Goal: Transaction & Acquisition: Register for event/course

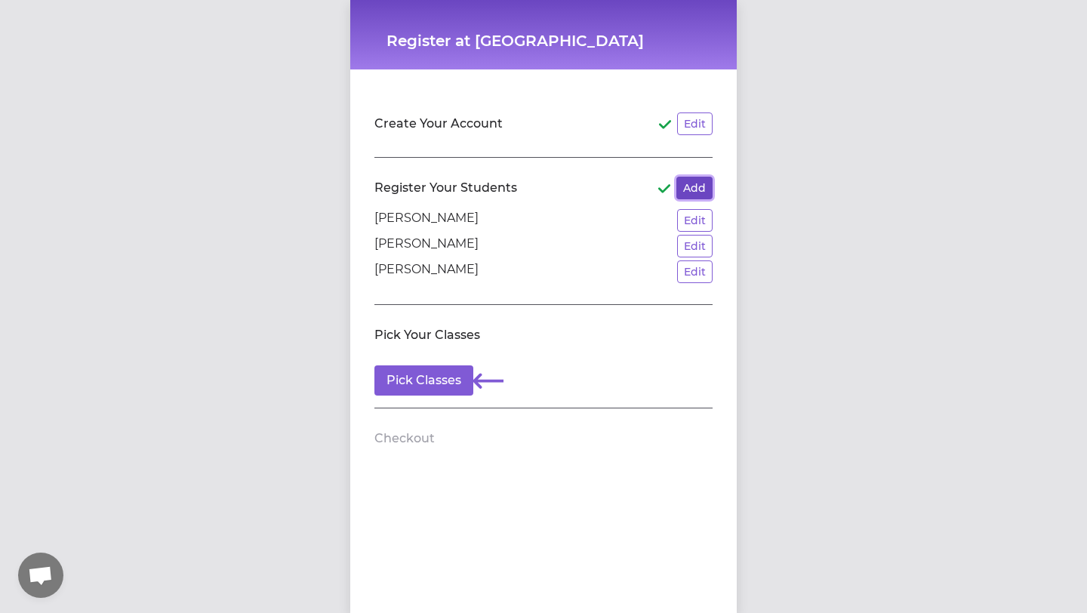
click at [693, 188] on button "Add" at bounding box center [694, 188] width 36 height 23
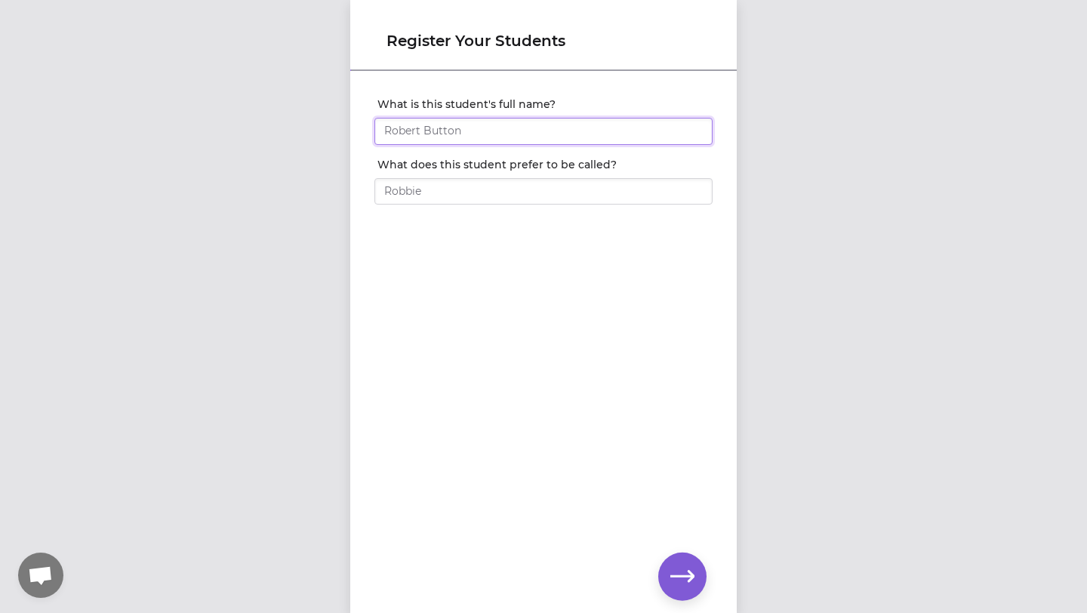
click at [463, 125] on input "What is this student's full name?" at bounding box center [543, 131] width 338 height 27
type input "[PERSON_NAME]"
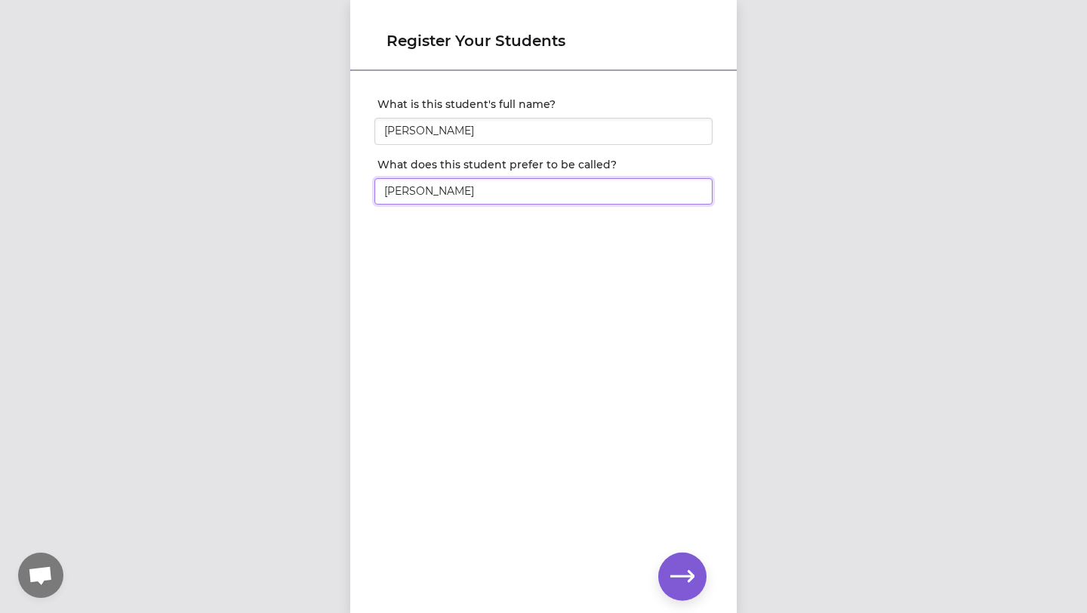
type input "[PERSON_NAME]"
click at [681, 580] on icon "button" at bounding box center [682, 577] width 24 height 24
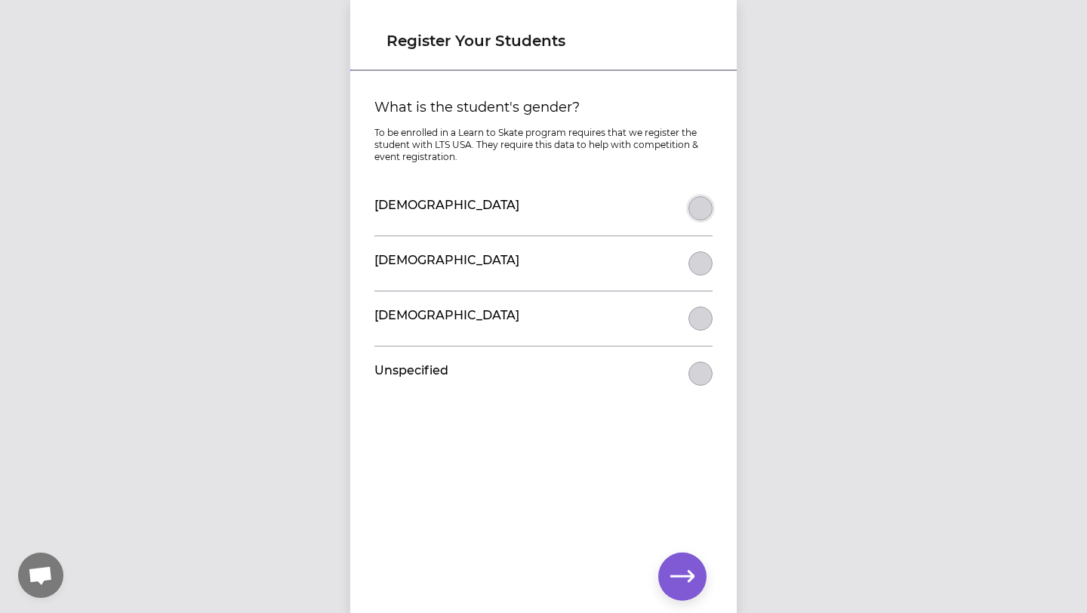
click at [702, 206] on button "What is the student's gender?" at bounding box center [700, 208] width 24 height 24
click at [682, 576] on icon "button" at bounding box center [682, 576] width 24 height 11
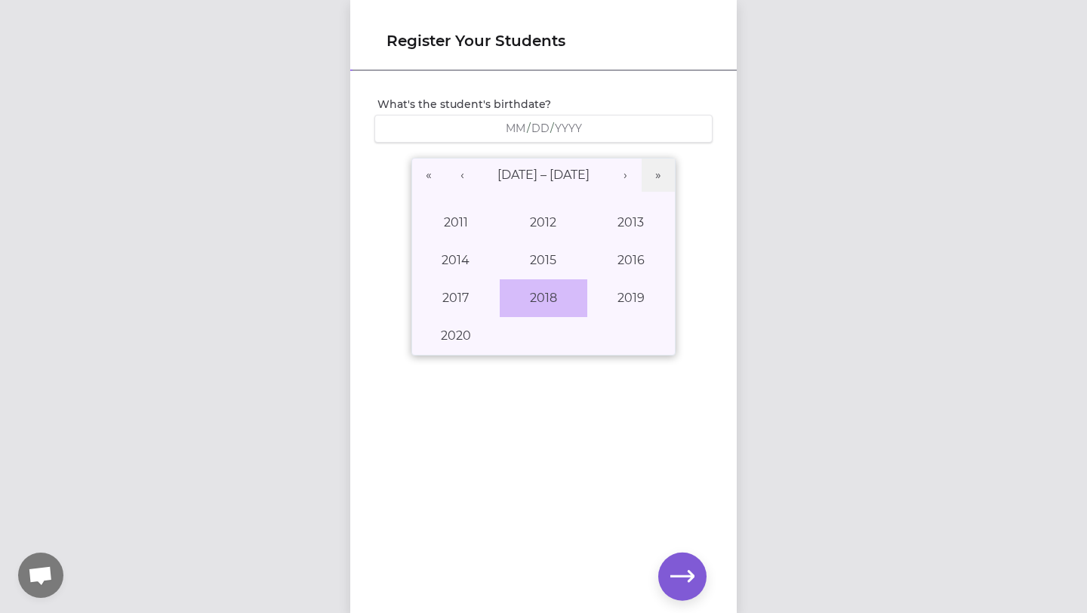
click at [543, 302] on button "2018" at bounding box center [544, 298] width 88 height 38
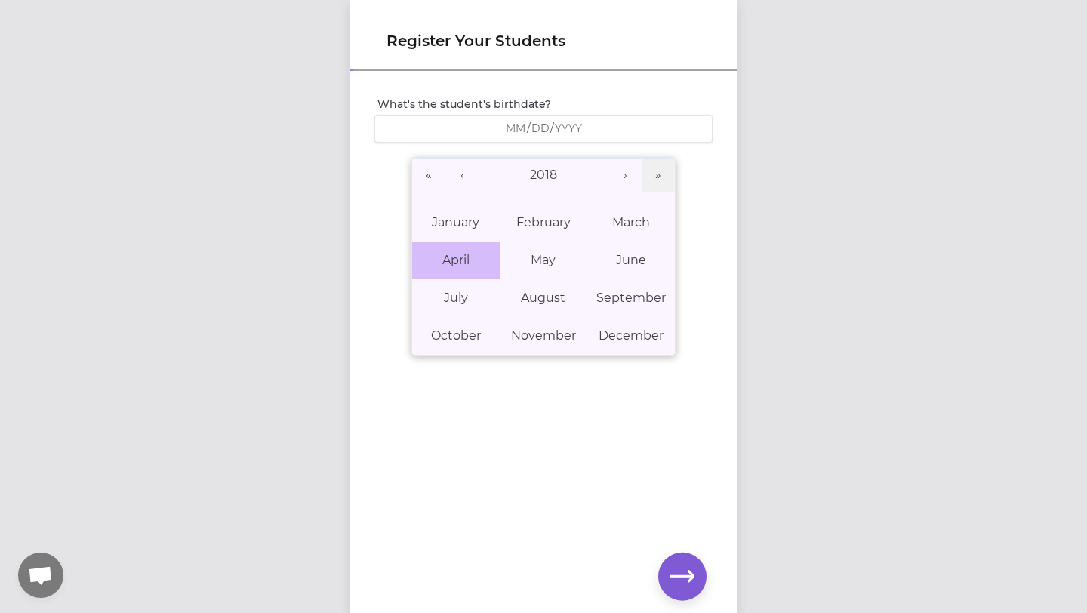
click at [462, 260] on abbr "April" at bounding box center [455, 260] width 27 height 14
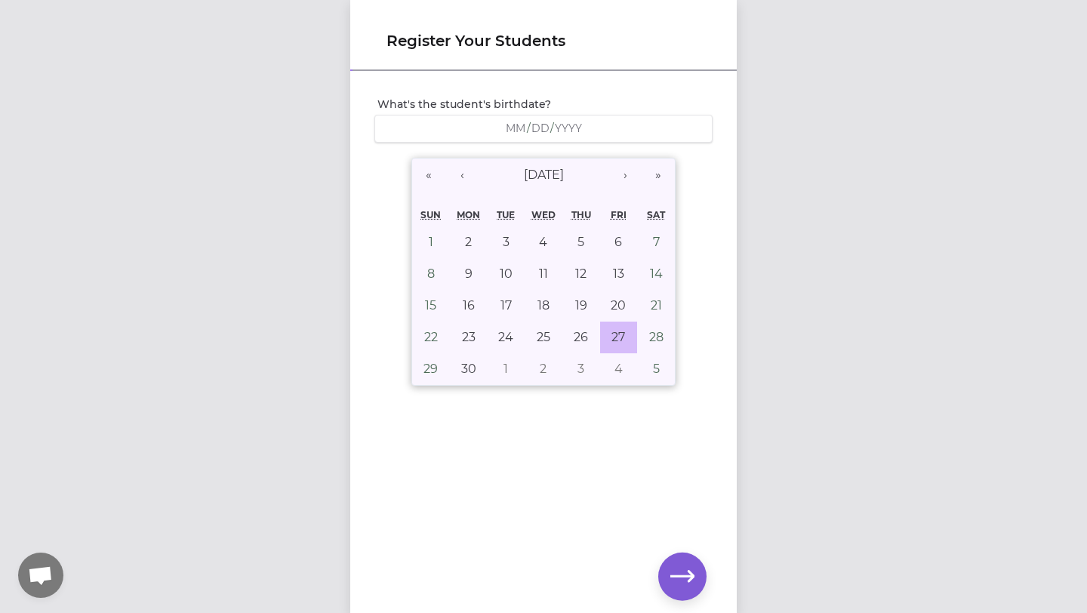
click at [609, 340] on button "27" at bounding box center [619, 338] width 38 height 32
type input "[DATE]"
type input "4"
type input "27"
type input "2018"
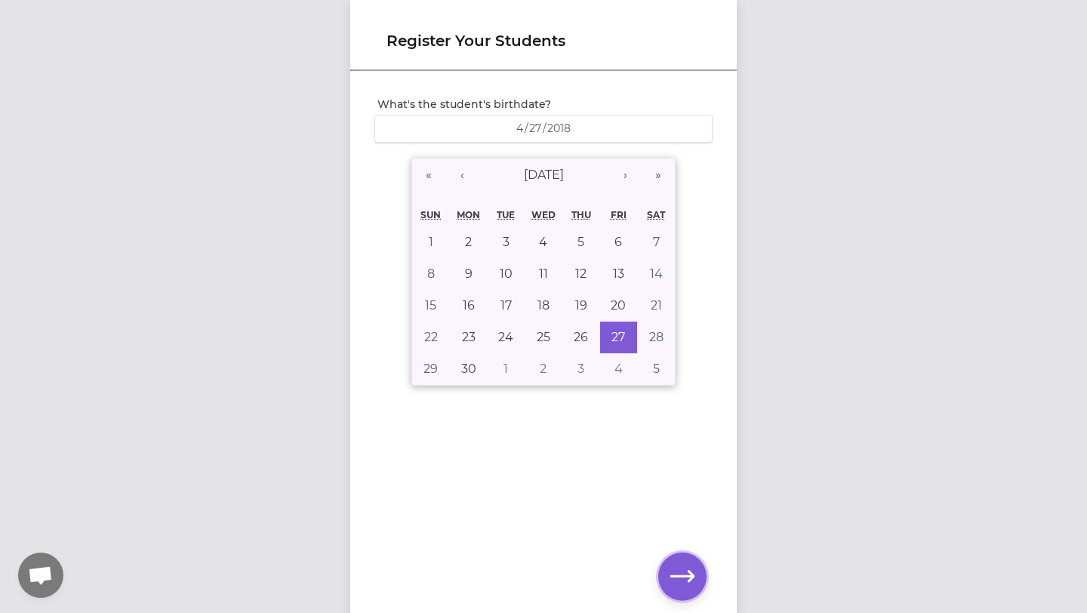
click at [682, 576] on icon "button" at bounding box center [682, 576] width 24 height 11
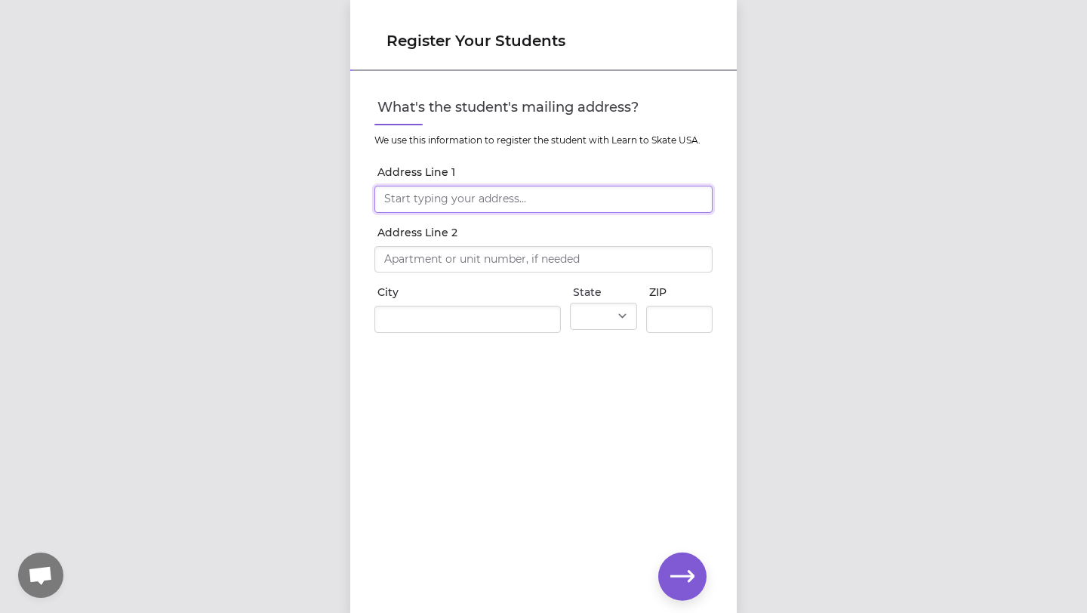
click at [390, 200] on input "Address Line 1" at bounding box center [543, 199] width 338 height 27
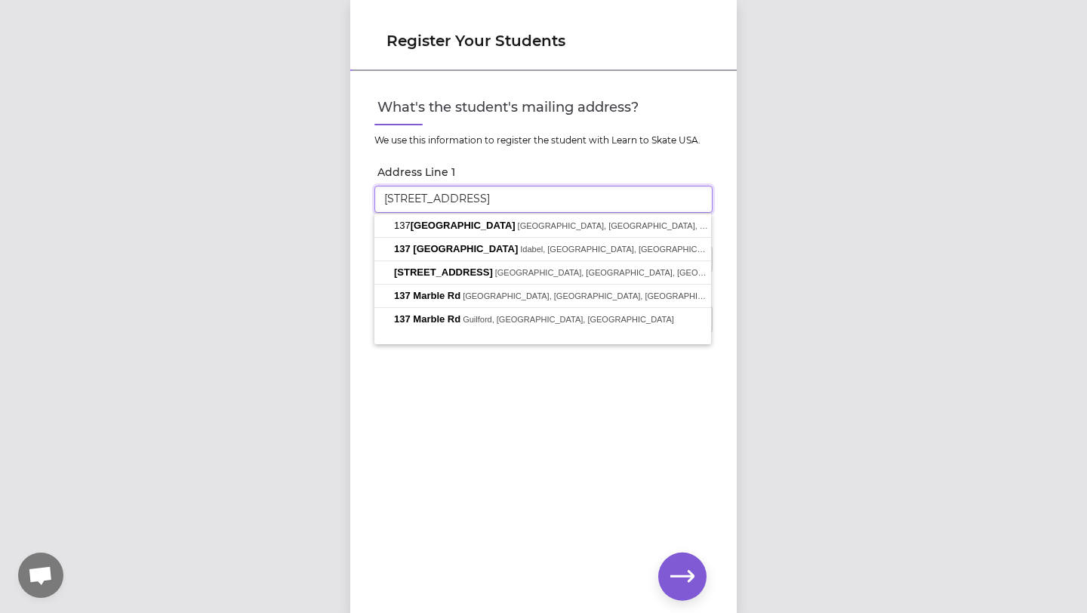
type input "[STREET_ADDRESS]"
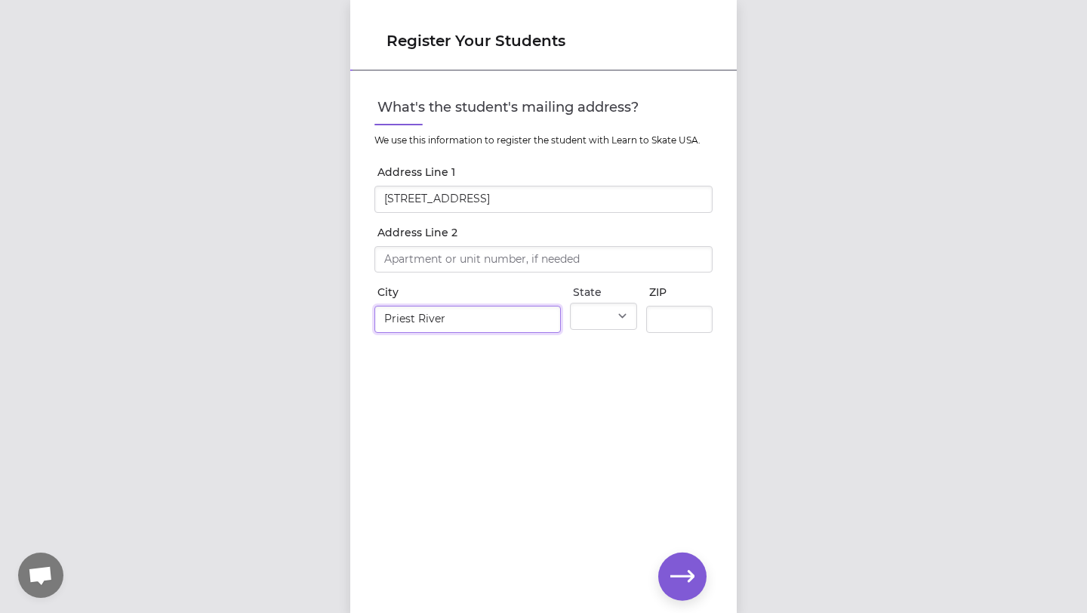
type input "Priest River"
select select "ID"
type input "83856"
click at [688, 577] on icon "button" at bounding box center [682, 577] width 24 height 24
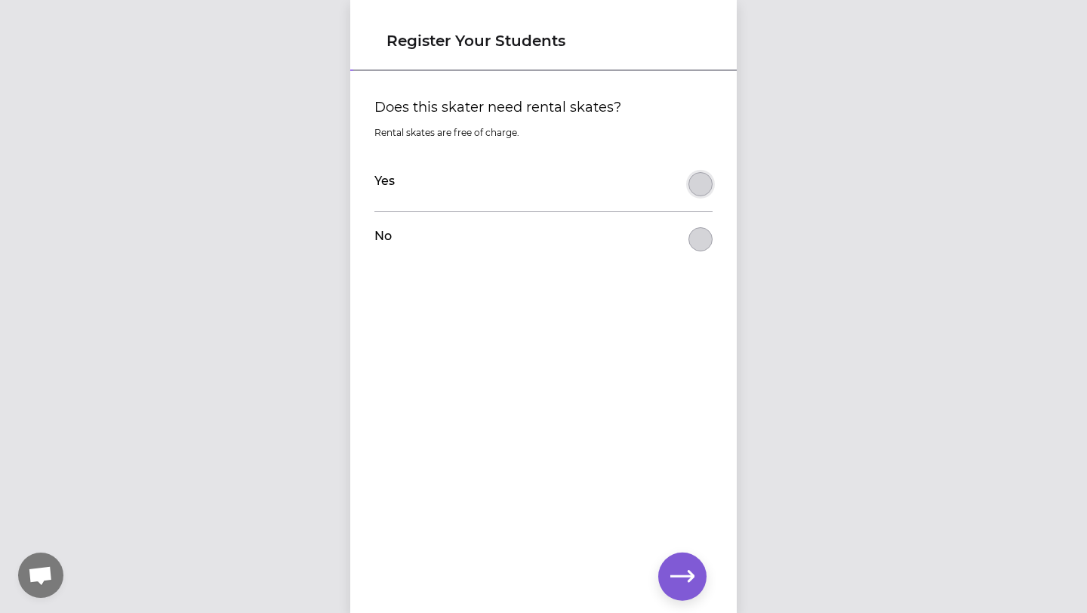
click at [698, 174] on button "Does this skater need rental skates?" at bounding box center [700, 184] width 24 height 24
click at [678, 577] on icon "button" at bounding box center [682, 577] width 24 height 24
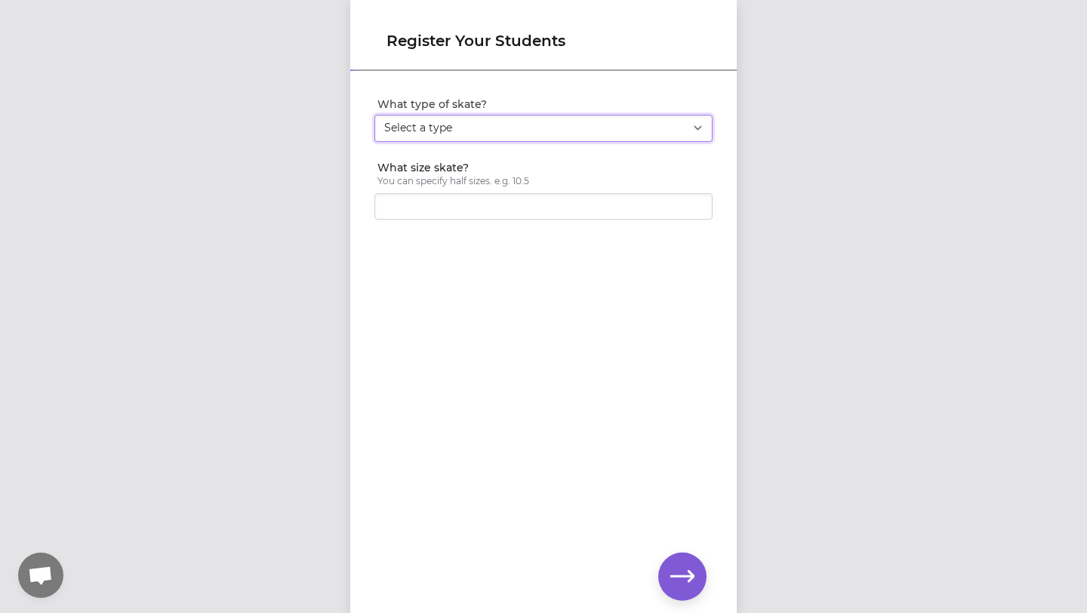
click at [700, 126] on select "Select a type Youth Figure Men's Figure Women's Figure Men's Hockey Women's Hoc…" at bounding box center [543, 128] width 338 height 27
select select "youth_figure"
click at [374, 115] on select "Select a type Youth Figure Men's Figure Women's Figure Men's Hockey Women's Hoc…" at bounding box center [543, 128] width 338 height 27
click at [492, 205] on input "What size skate?" at bounding box center [543, 206] width 338 height 27
type input "1"
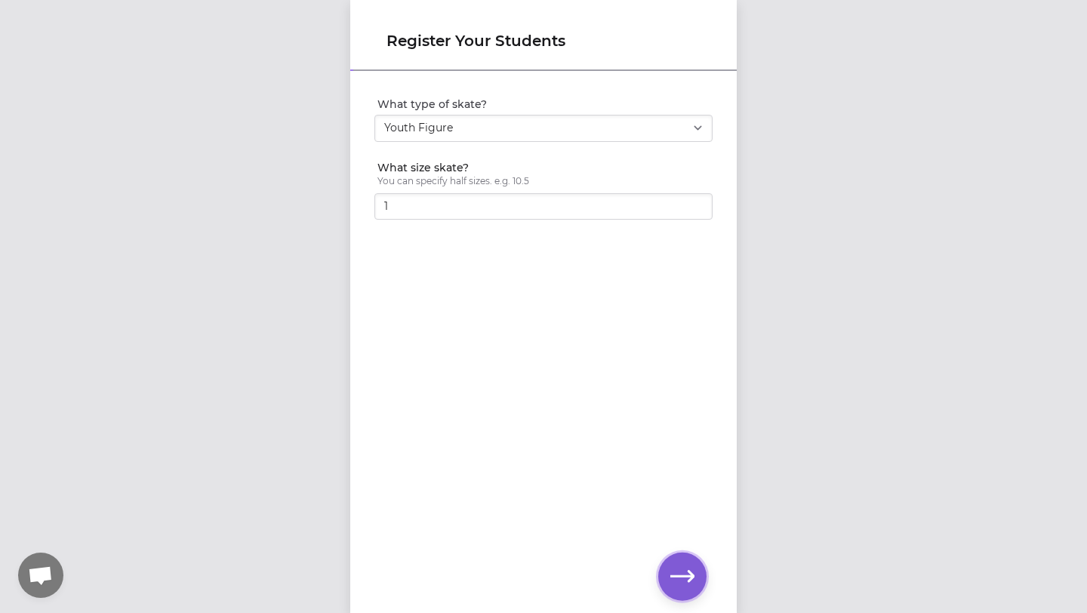
click at [682, 576] on icon "button" at bounding box center [682, 576] width 24 height 11
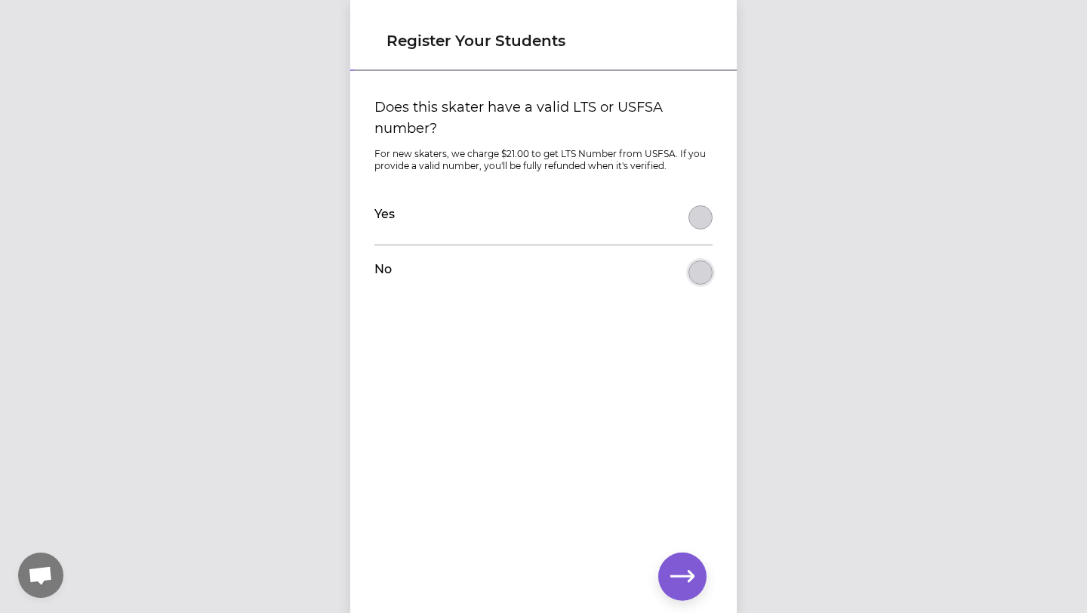
click at [697, 274] on button "Does this skater have a valid LTS or USFSA number?" at bounding box center [700, 272] width 24 height 24
click at [687, 573] on icon "button" at bounding box center [682, 577] width 24 height 24
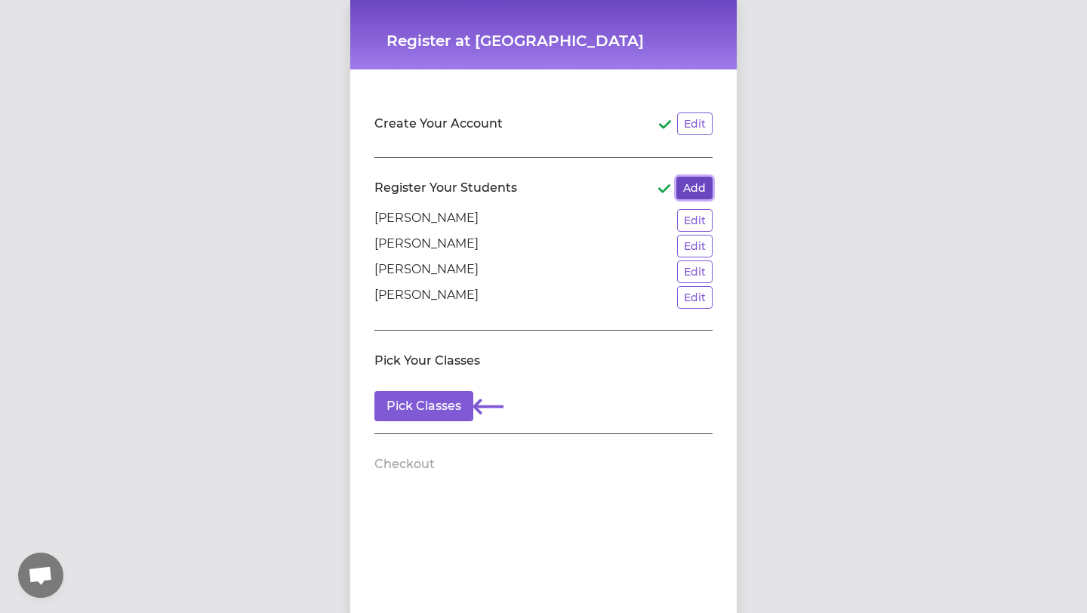
click at [687, 188] on button "Add" at bounding box center [694, 188] width 36 height 23
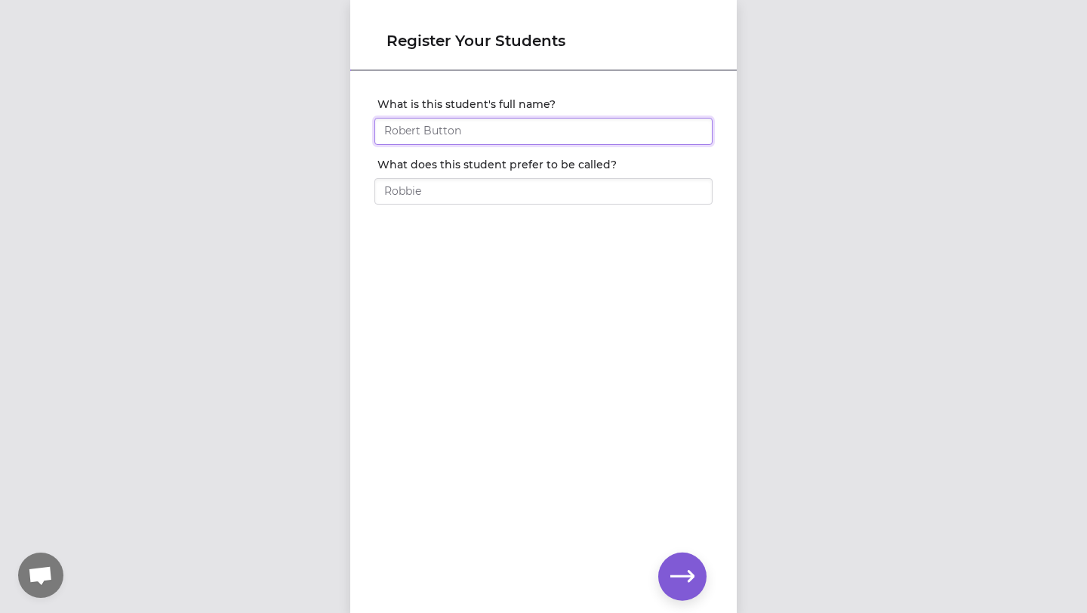
click at [434, 133] on input "What is this student's full name?" at bounding box center [543, 131] width 338 height 27
type input "[PERSON_NAME]"
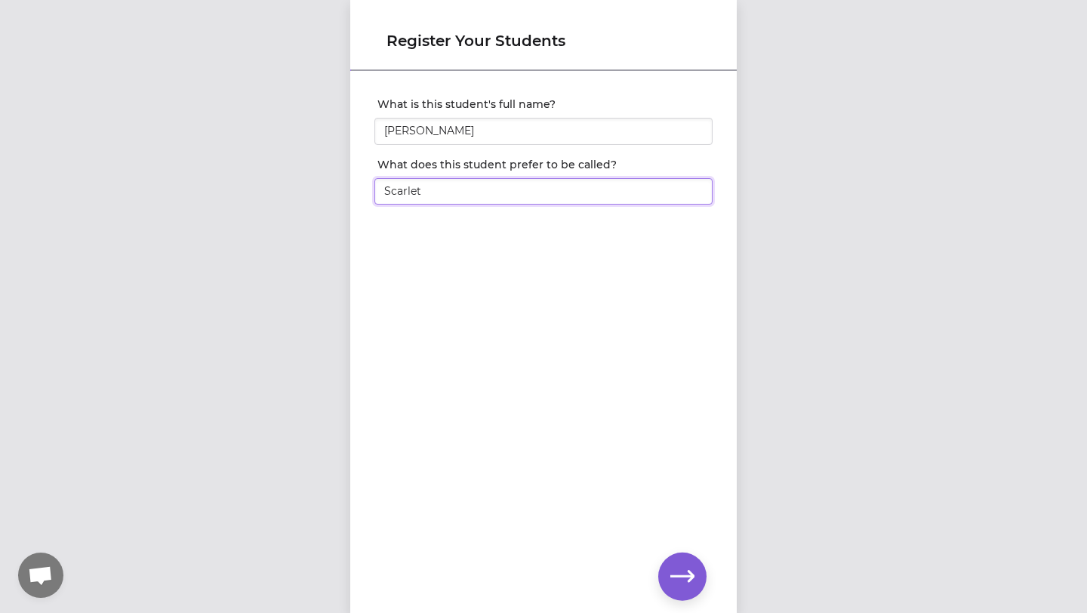
type input "Scarlet"
click at [682, 569] on icon "button" at bounding box center [682, 577] width 24 height 24
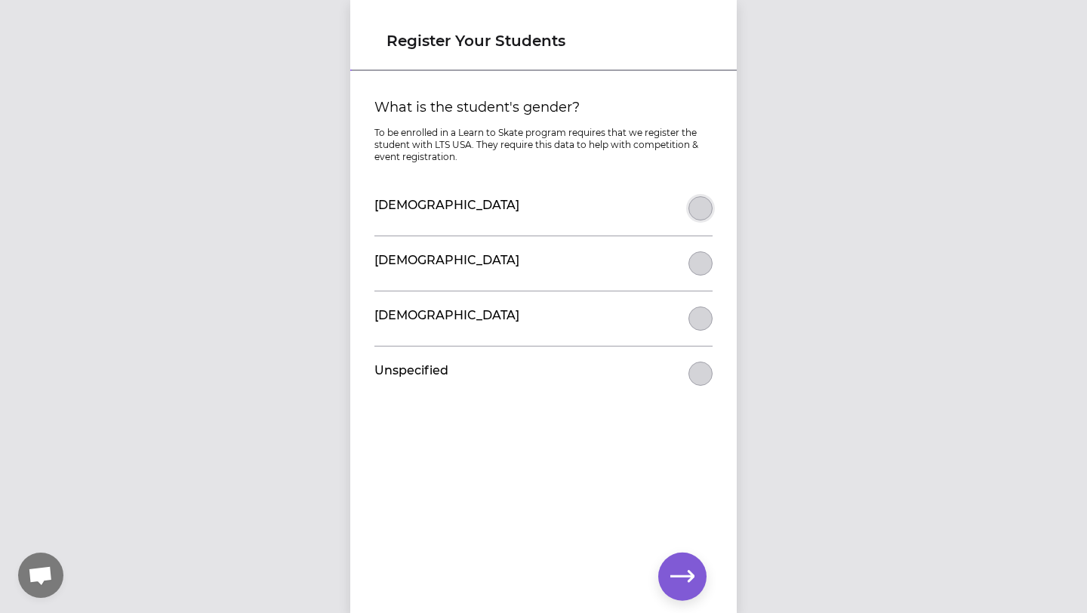
click at [697, 205] on button "What is the student's gender?" at bounding box center [700, 208] width 24 height 24
click at [674, 573] on icon "button" at bounding box center [682, 577] width 24 height 24
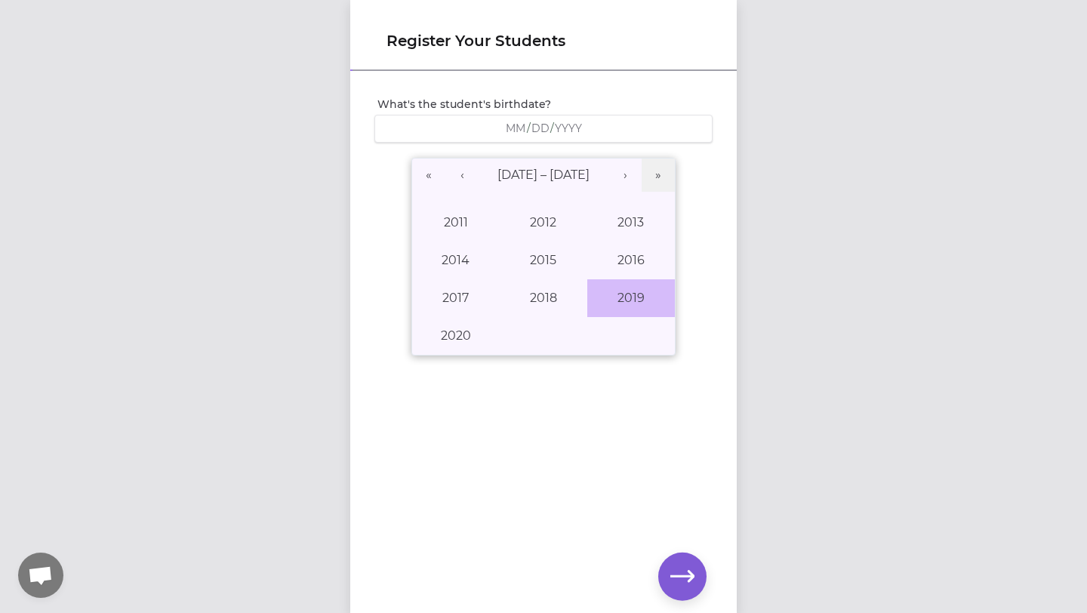
click at [626, 297] on button "2019" at bounding box center [631, 298] width 88 height 38
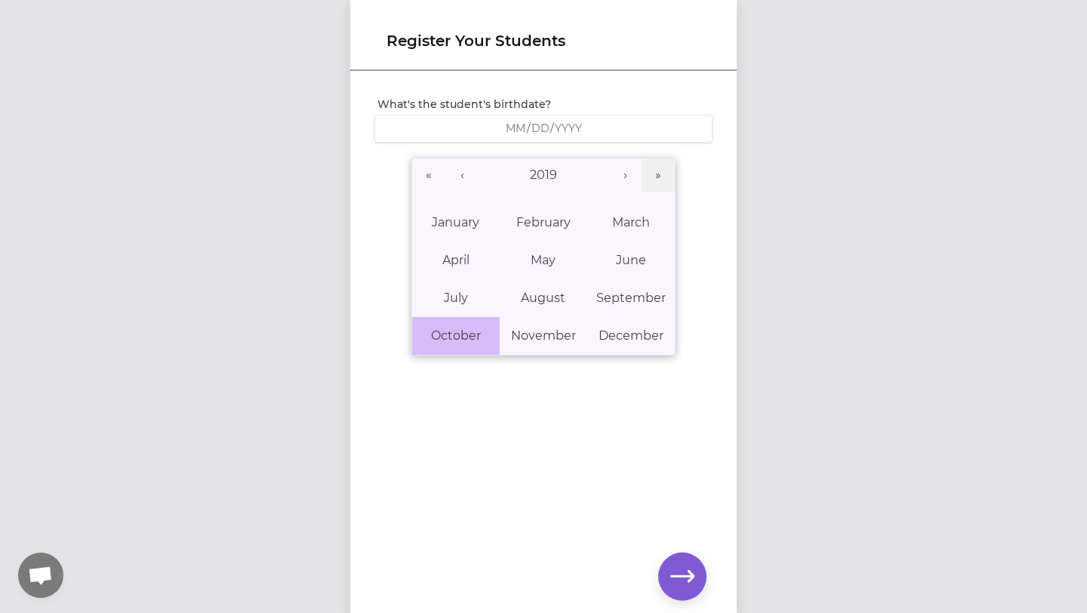
click at [480, 326] on button "October" at bounding box center [456, 336] width 88 height 38
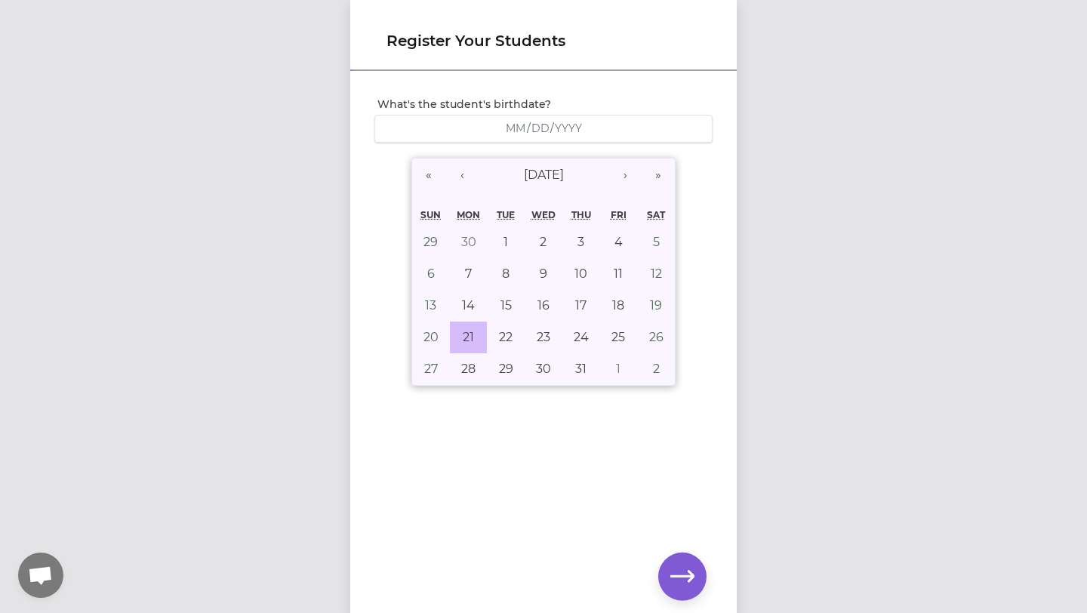
click at [469, 335] on abbr "21" at bounding box center [468, 337] width 11 height 14
type input "[DATE]"
type input "10"
type input "21"
type input "2019"
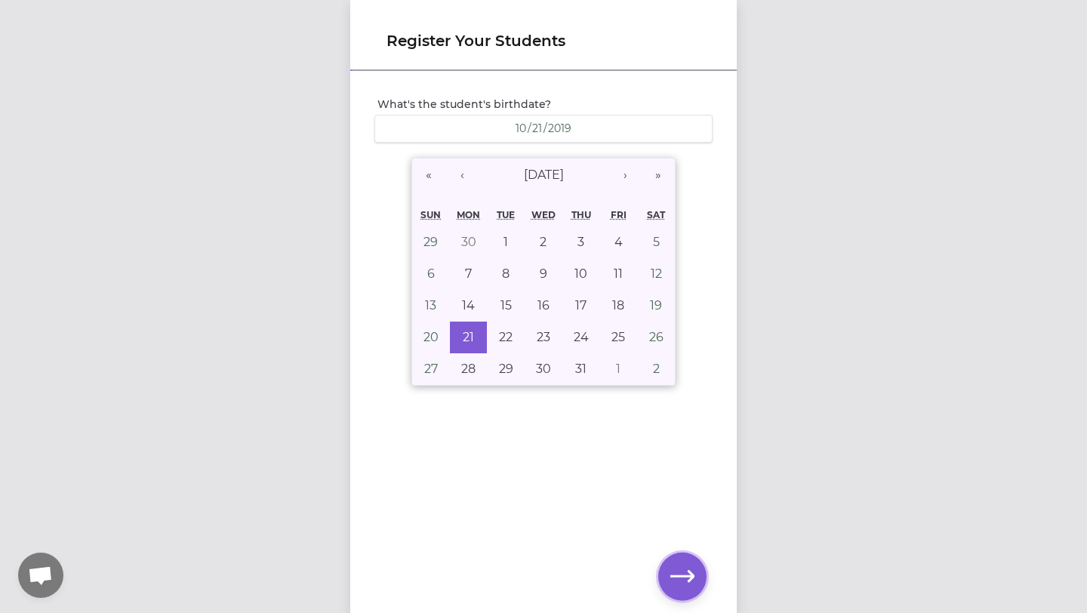
click at [687, 577] on icon "button" at bounding box center [682, 577] width 24 height 24
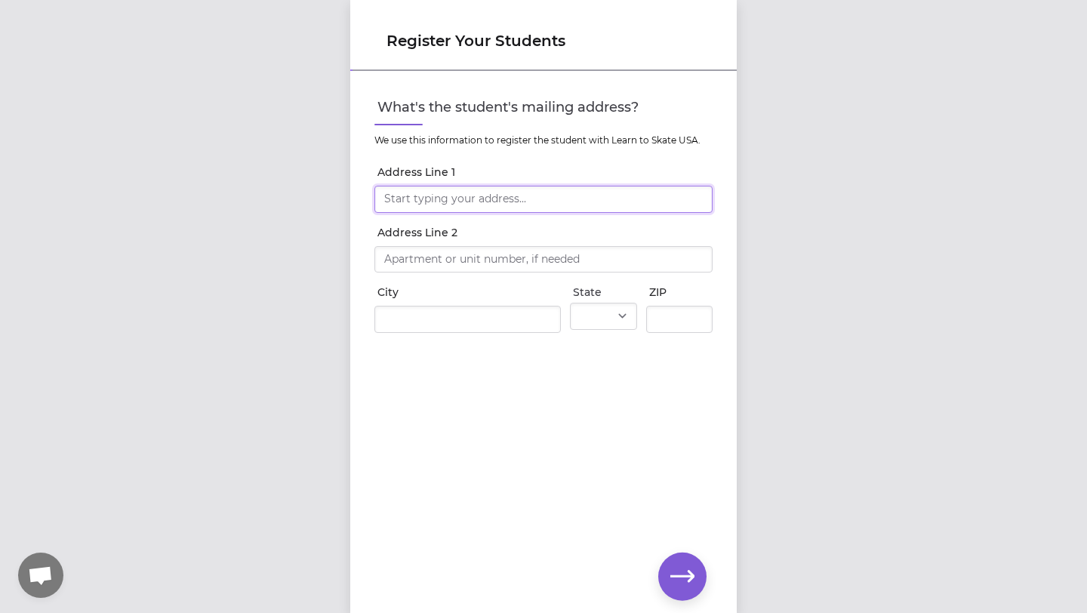
click at [409, 200] on input "Address Line 1" at bounding box center [543, 199] width 338 height 27
click at [389, 202] on input "Address Line 1" at bounding box center [543, 199] width 338 height 27
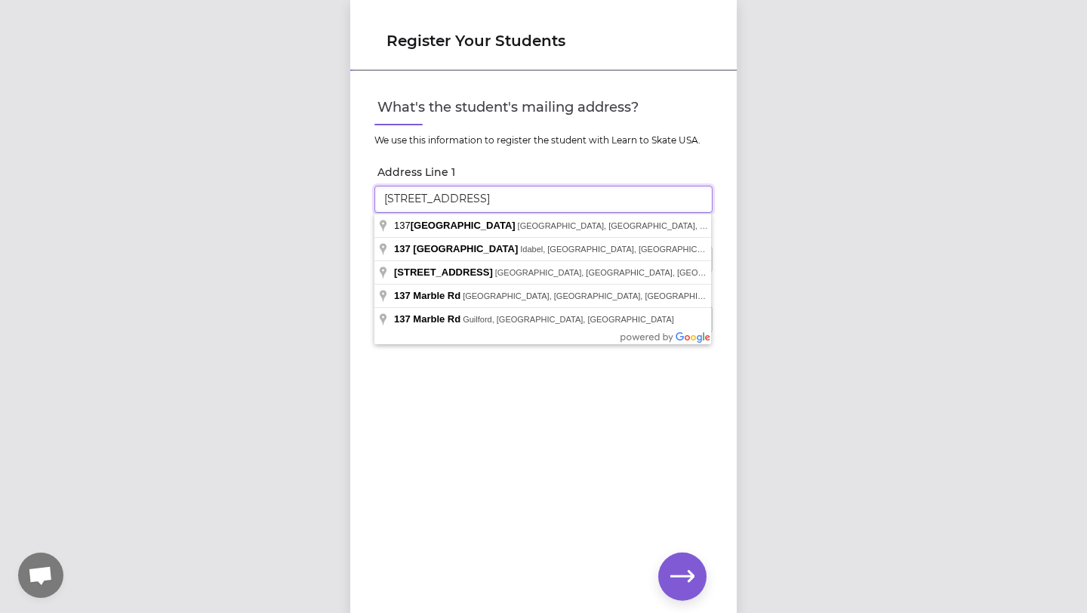
type input "[STREET_ADDRESS]"
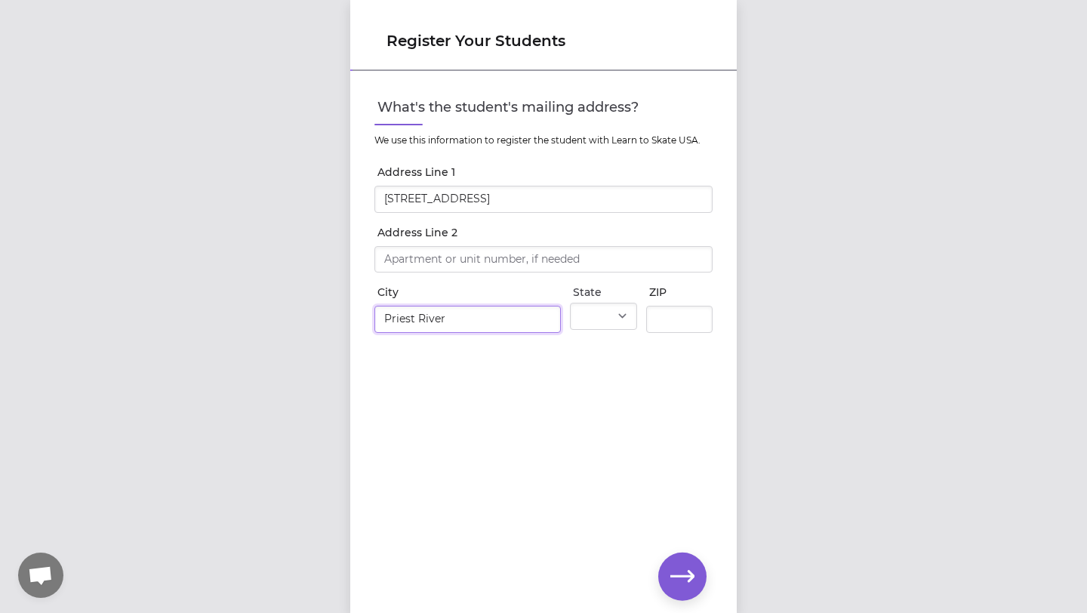
type input "Priest River"
select select "ID"
type input "83856"
click at [688, 574] on icon "button" at bounding box center [682, 577] width 24 height 24
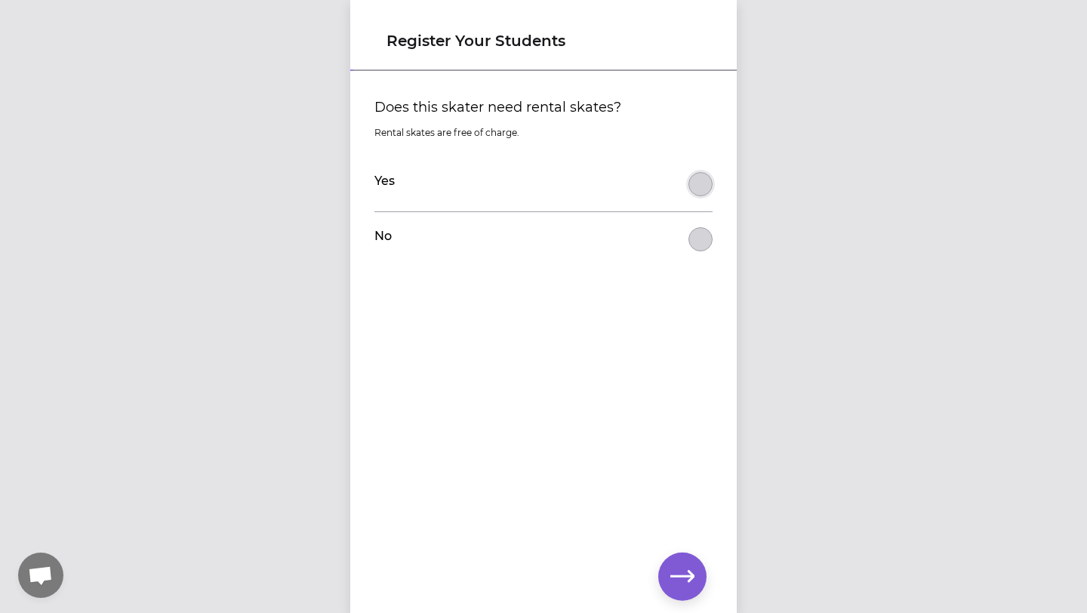
click at [695, 187] on button "Does this skater need rental skates?" at bounding box center [700, 184] width 24 height 24
click at [679, 571] on icon "button" at bounding box center [682, 577] width 24 height 24
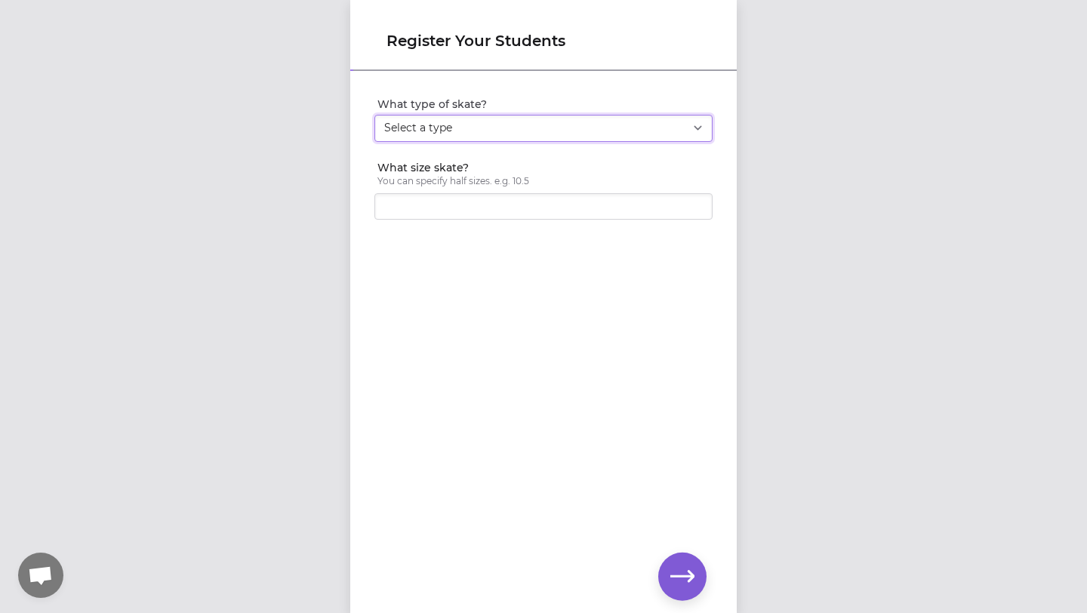
click at [690, 128] on select "Select a type Youth Figure Men's Figure Women's Figure Men's Hockey Women's Hoc…" at bounding box center [543, 128] width 338 height 27
select select "youth_figure"
click at [374, 115] on select "Select a type Youth Figure Men's Figure Women's Figure Men's Hockey Women's Hoc…" at bounding box center [543, 128] width 338 height 27
click at [393, 214] on input "What size skate?" at bounding box center [543, 206] width 338 height 27
type input "13"
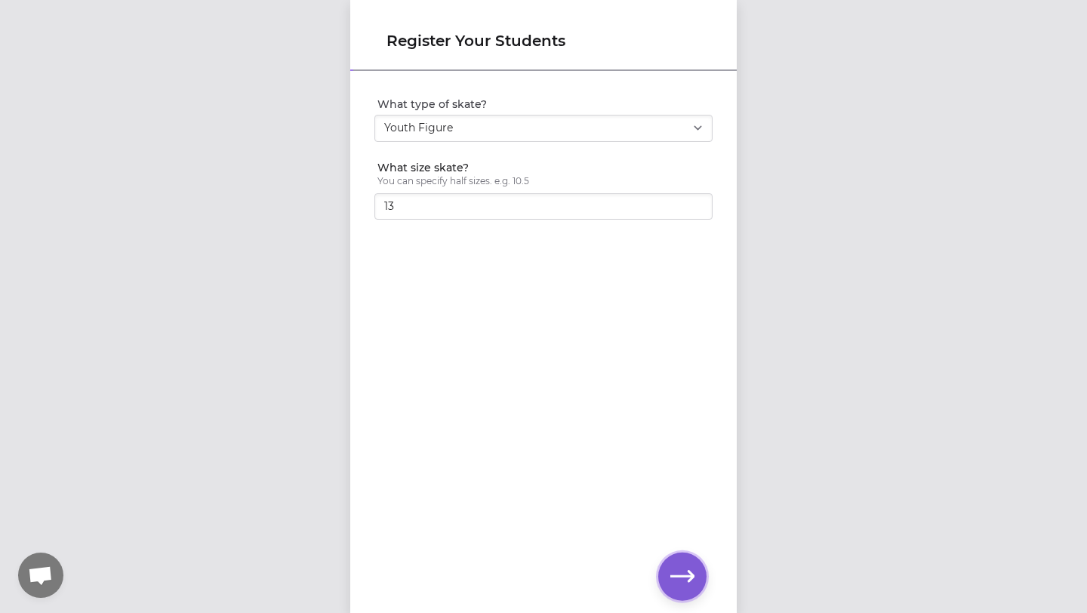
click at [685, 579] on icon "button" at bounding box center [682, 577] width 24 height 24
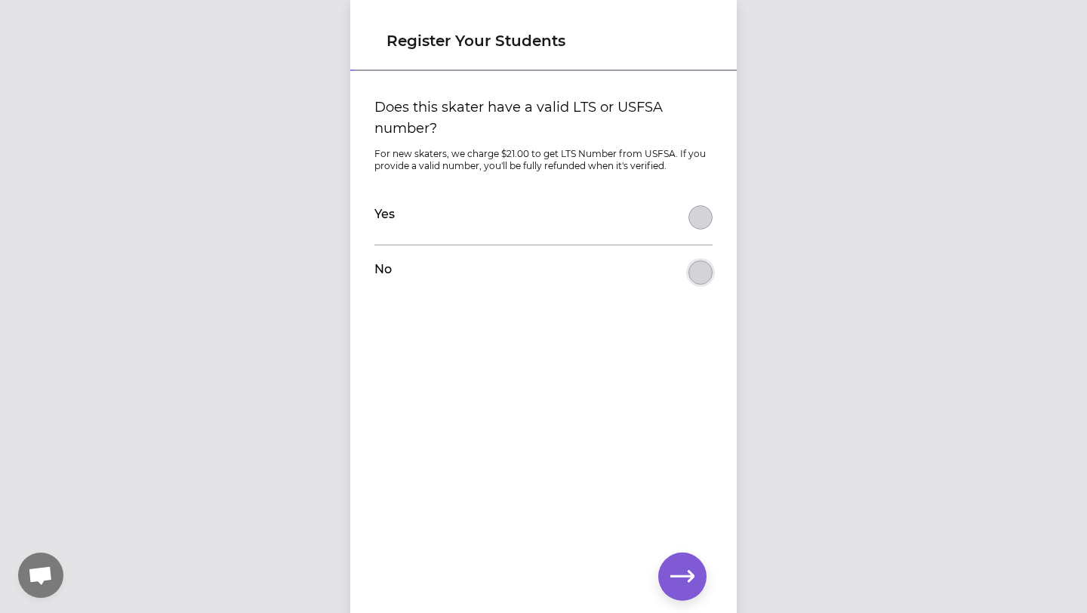
click at [700, 275] on button "Does this skater have a valid LTS or USFSA number?" at bounding box center [700, 272] width 24 height 24
click at [679, 579] on icon "button" at bounding box center [682, 577] width 24 height 24
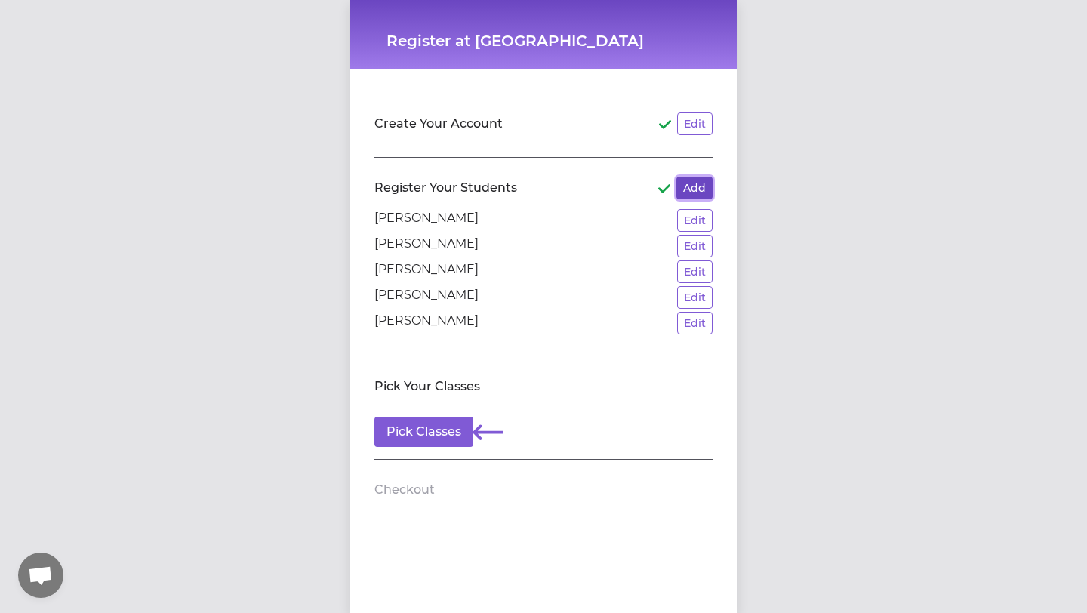
click at [686, 184] on button "Add" at bounding box center [694, 188] width 36 height 23
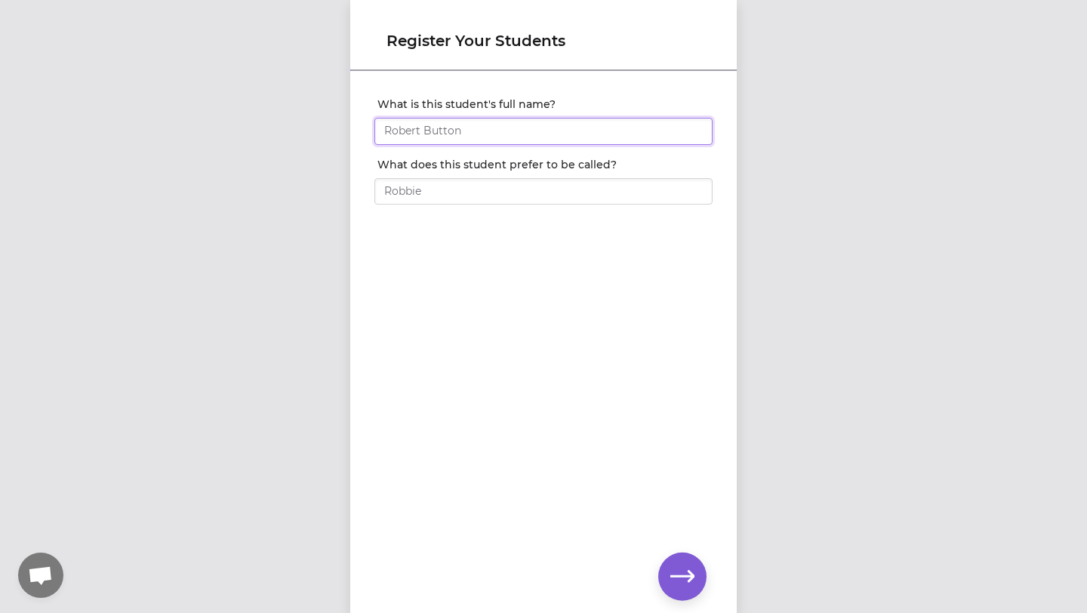
click at [399, 128] on input "What is this student's full name?" at bounding box center [543, 131] width 338 height 27
type input "[PERSON_NAME]"
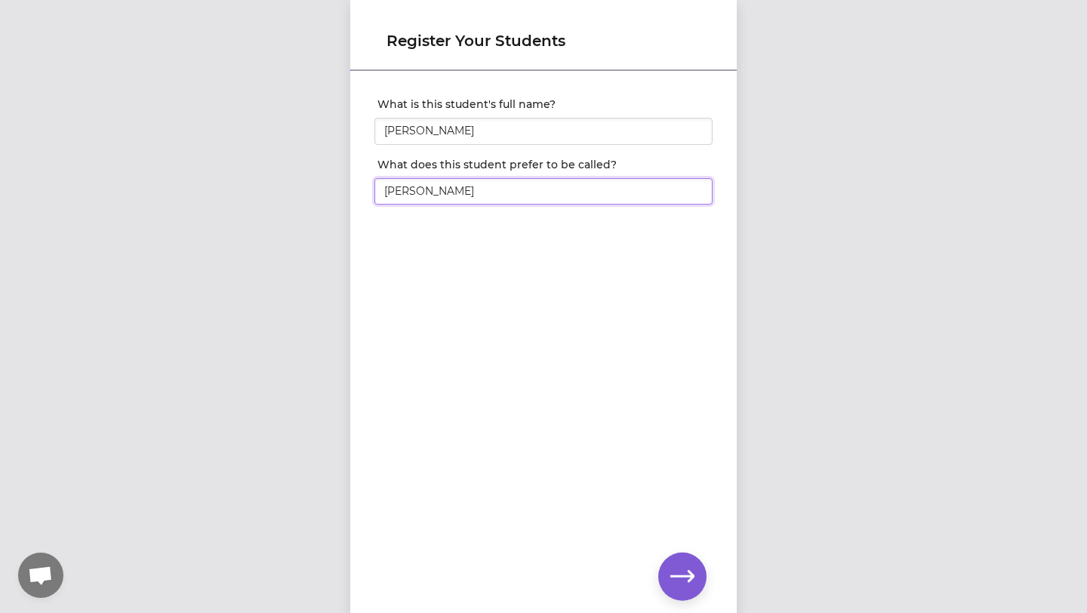
type input "[PERSON_NAME]"
click at [672, 577] on icon "button" at bounding box center [682, 577] width 24 height 24
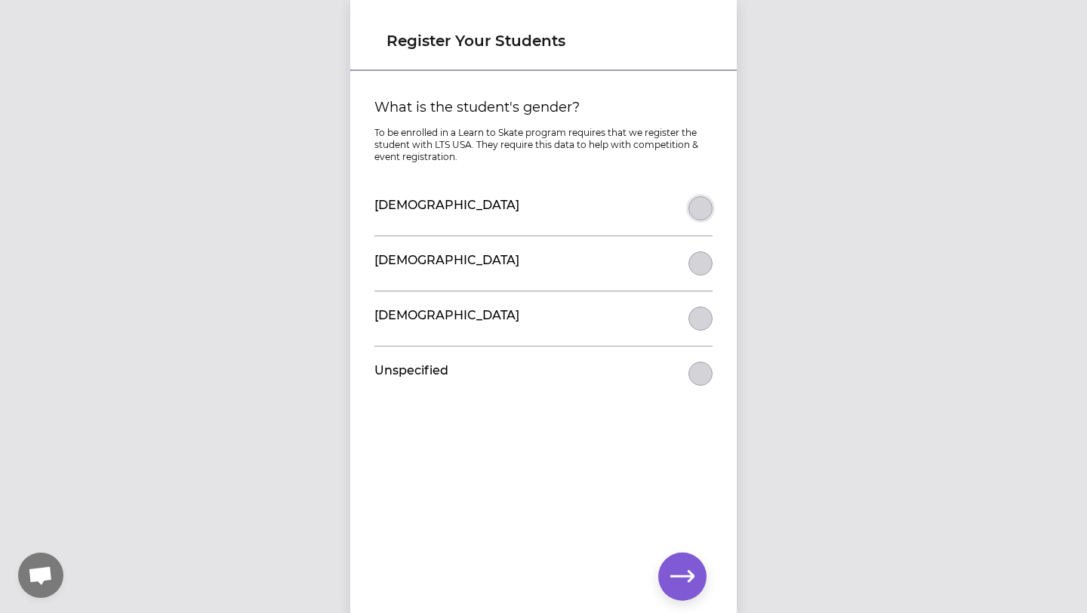
click at [698, 211] on button "What is the student's gender?" at bounding box center [700, 208] width 24 height 24
click at [685, 569] on icon "button" at bounding box center [682, 577] width 24 height 24
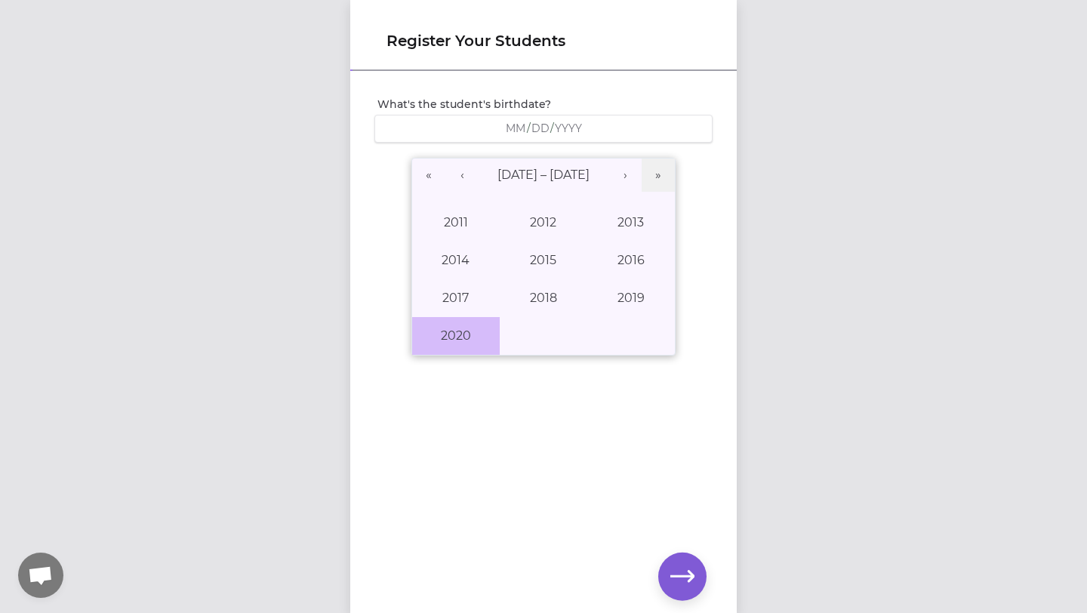
click at [457, 334] on button "2020" at bounding box center [456, 336] width 88 height 38
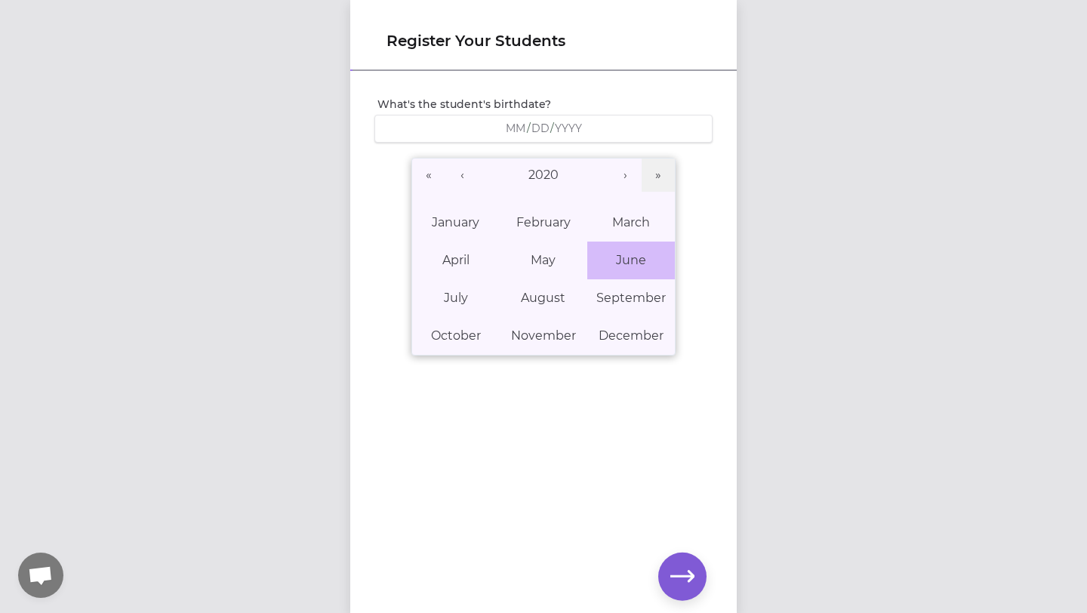
click at [624, 260] on abbr "June" at bounding box center [631, 260] width 30 height 14
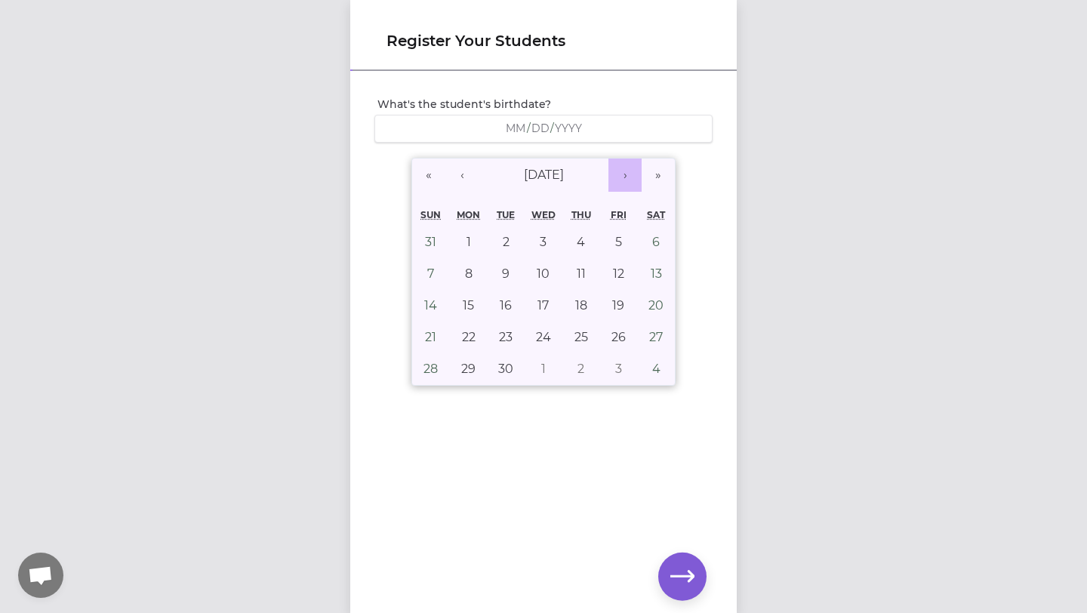
click at [622, 176] on button "›" at bounding box center [624, 174] width 33 height 33
click at [660, 173] on button "»" at bounding box center [658, 174] width 33 height 33
click at [466, 173] on button "‹" at bounding box center [461, 174] width 33 height 33
click at [430, 278] on abbr "6" at bounding box center [431, 273] width 8 height 14
type input "[DATE]"
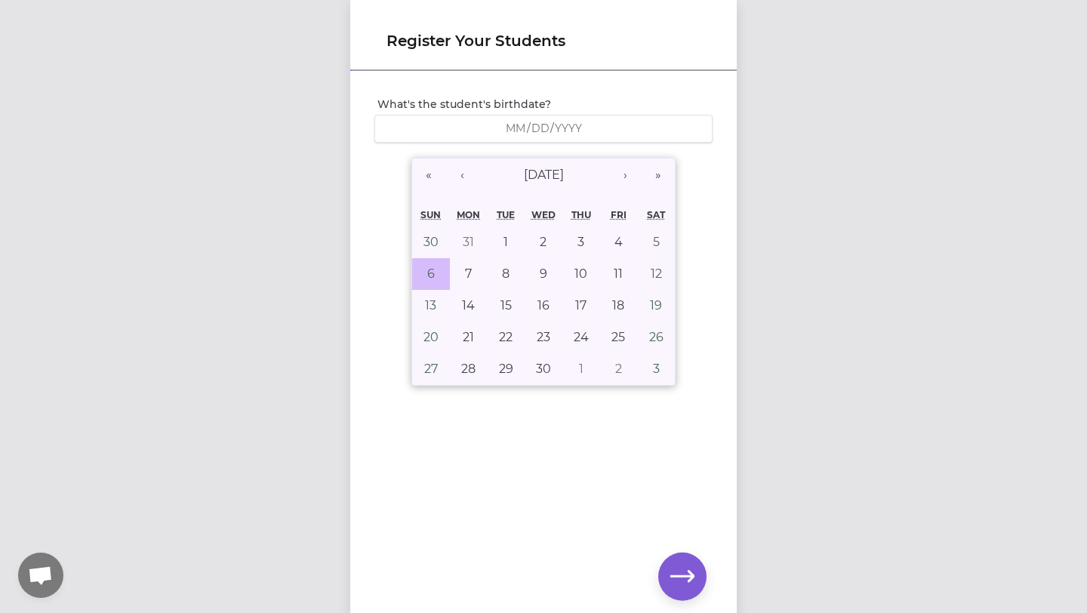
type input "6"
type input "2021"
click at [680, 583] on icon "button" at bounding box center [682, 577] width 24 height 24
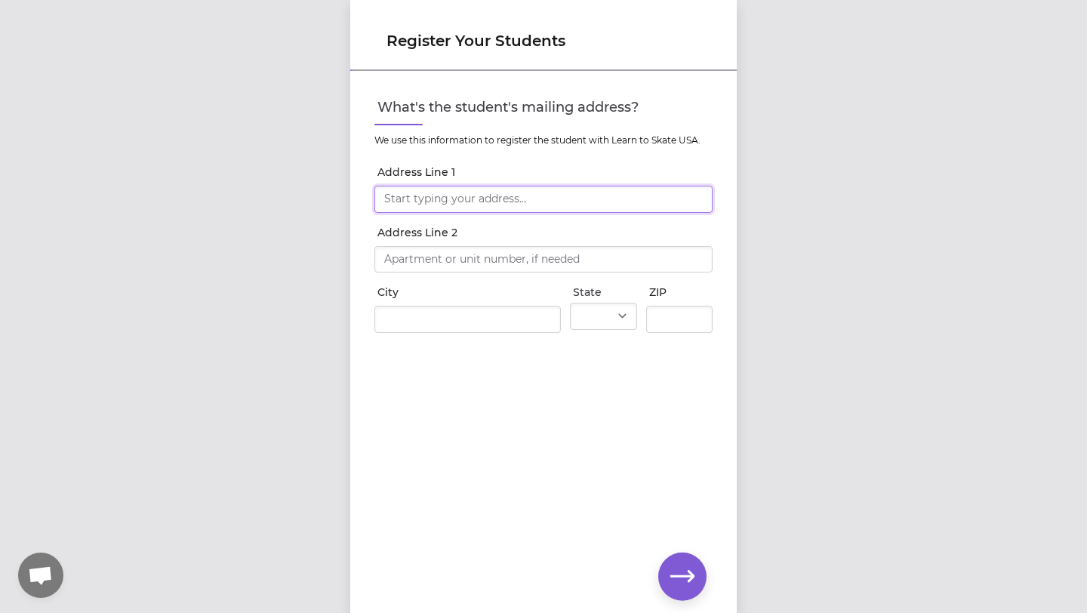
click at [408, 203] on input "Address Line 1" at bounding box center [543, 199] width 338 height 27
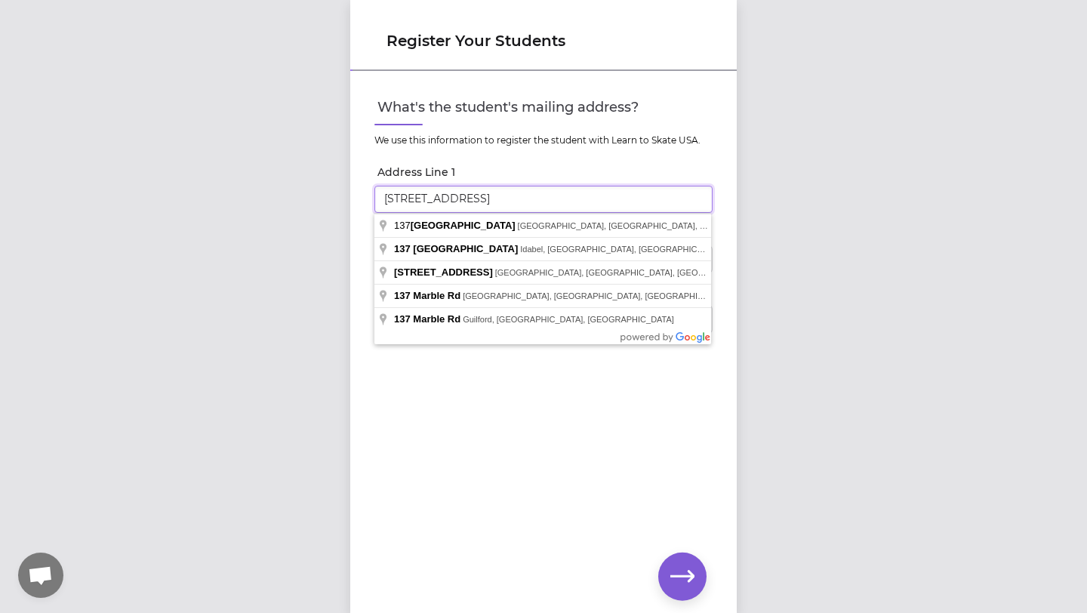
type input "[STREET_ADDRESS]"
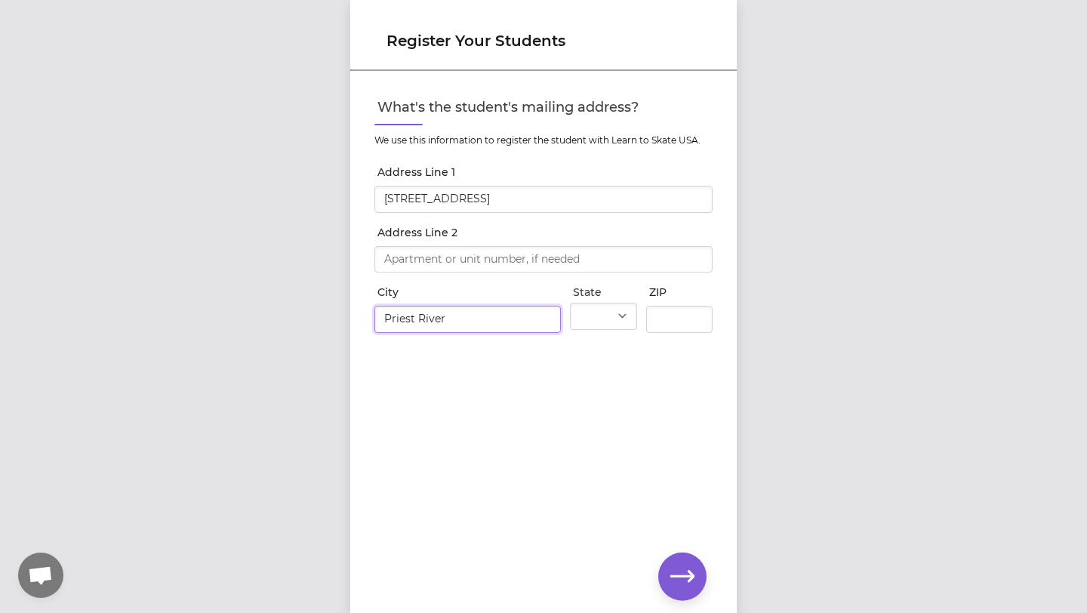
type input "Priest River"
select select "ID"
type input "83856"
click at [683, 571] on icon "button" at bounding box center [682, 577] width 24 height 24
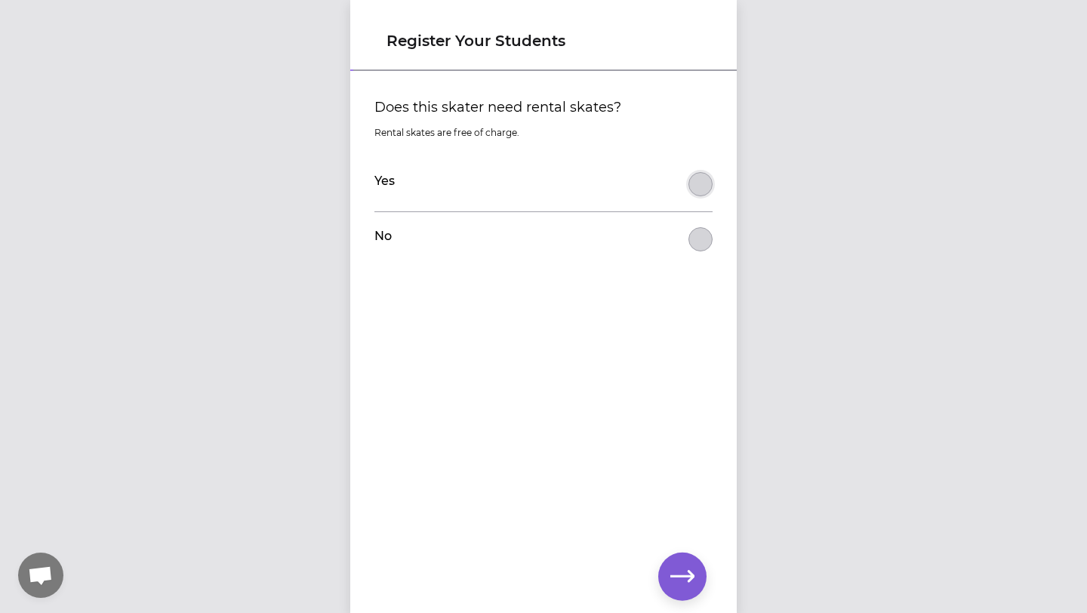
click at [694, 189] on button "Does this skater need rental skates?" at bounding box center [700, 184] width 24 height 24
click at [688, 571] on icon "button" at bounding box center [682, 576] width 24 height 11
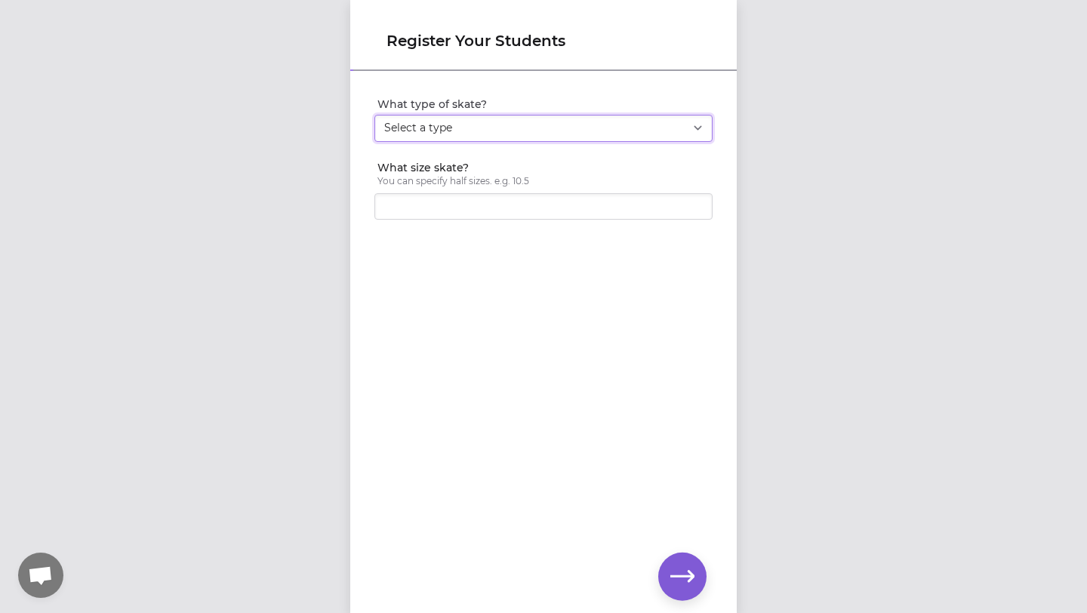
click at [693, 133] on select "Select a type Youth Figure Men's Figure Women's Figure Men's Hockey Women's Hoc…" at bounding box center [543, 128] width 338 height 27
select select "youth_figure"
click at [374, 115] on select "Select a type Youth Figure Men's Figure Women's Figure Men's Hockey Women's Hoc…" at bounding box center [543, 128] width 338 height 27
click at [640, 213] on input "What size skate?" at bounding box center [543, 206] width 338 height 27
type input "10"
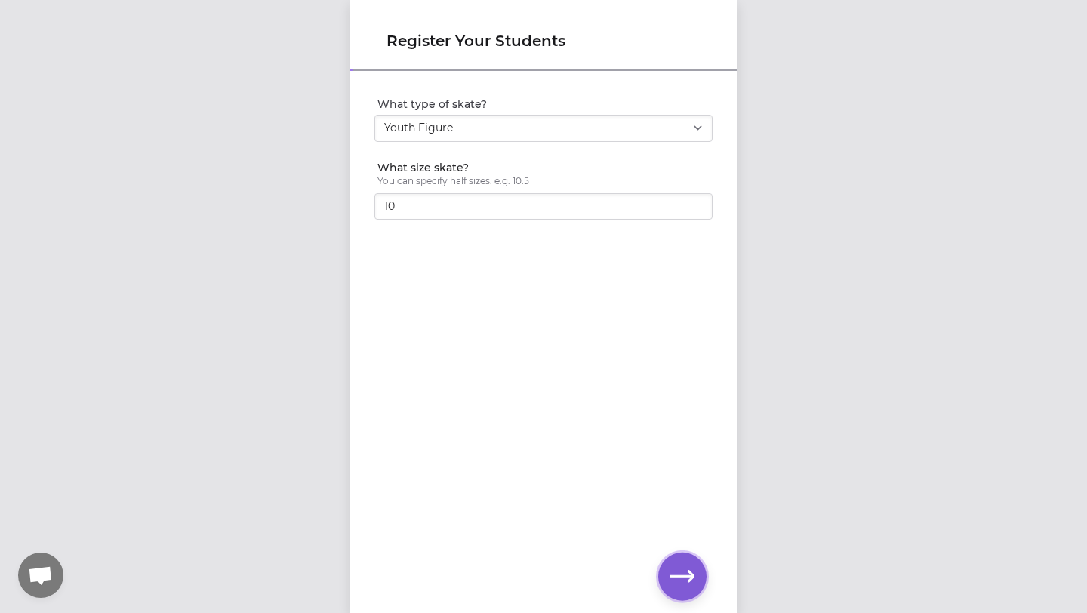
click at [690, 571] on icon "button" at bounding box center [682, 577] width 24 height 24
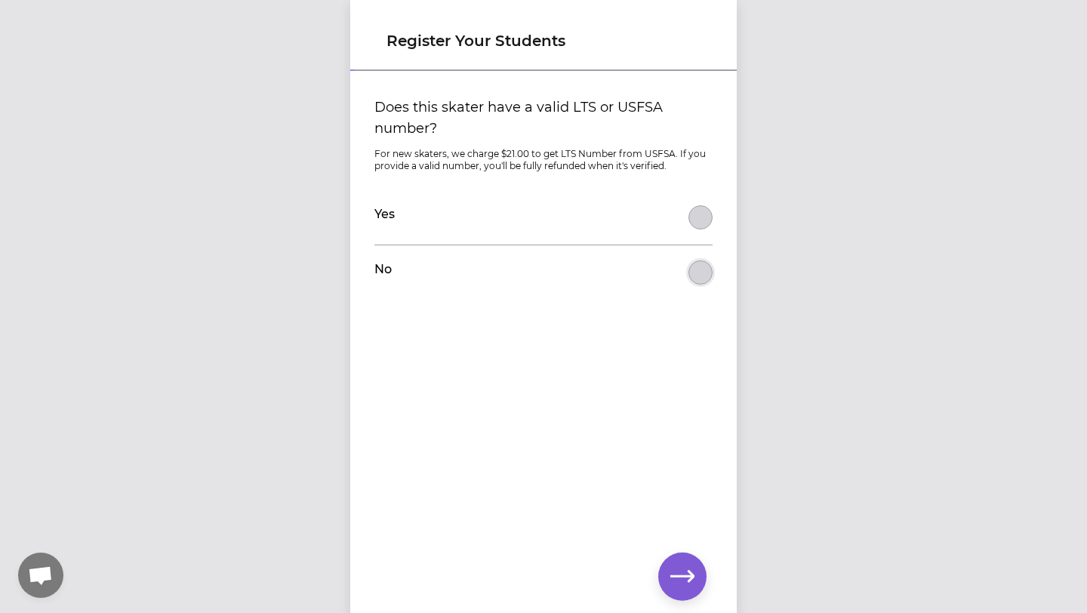
click at [701, 277] on button "Does this skater have a valid LTS or USFSA number?" at bounding box center [700, 272] width 24 height 24
click at [691, 577] on icon "button" at bounding box center [682, 576] width 24 height 11
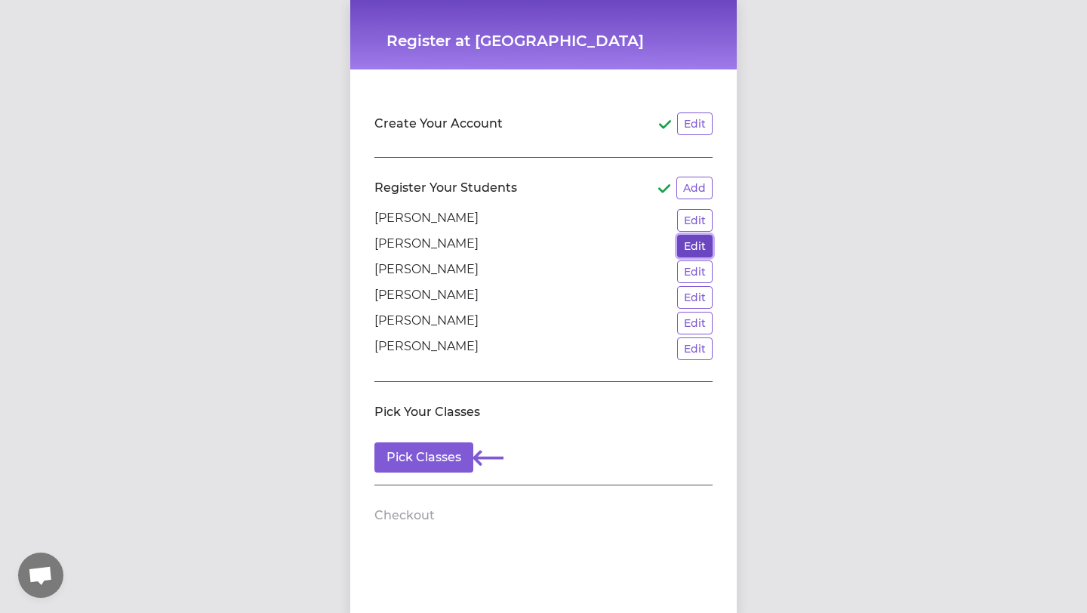
click at [690, 240] on button "Edit" at bounding box center [694, 246] width 35 height 23
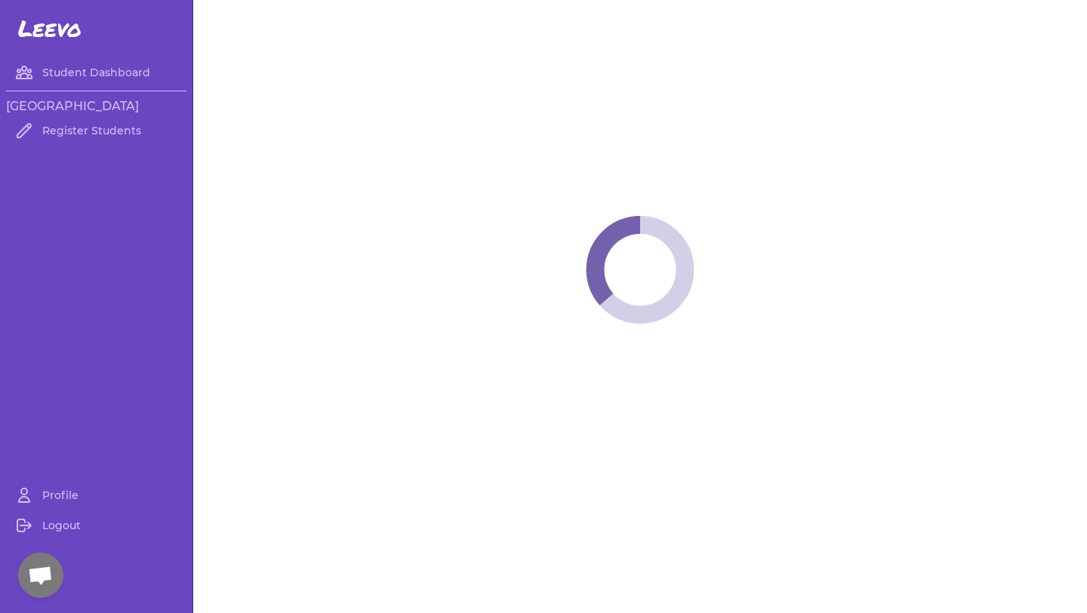
select select "ID"
select select "youth_hockey"
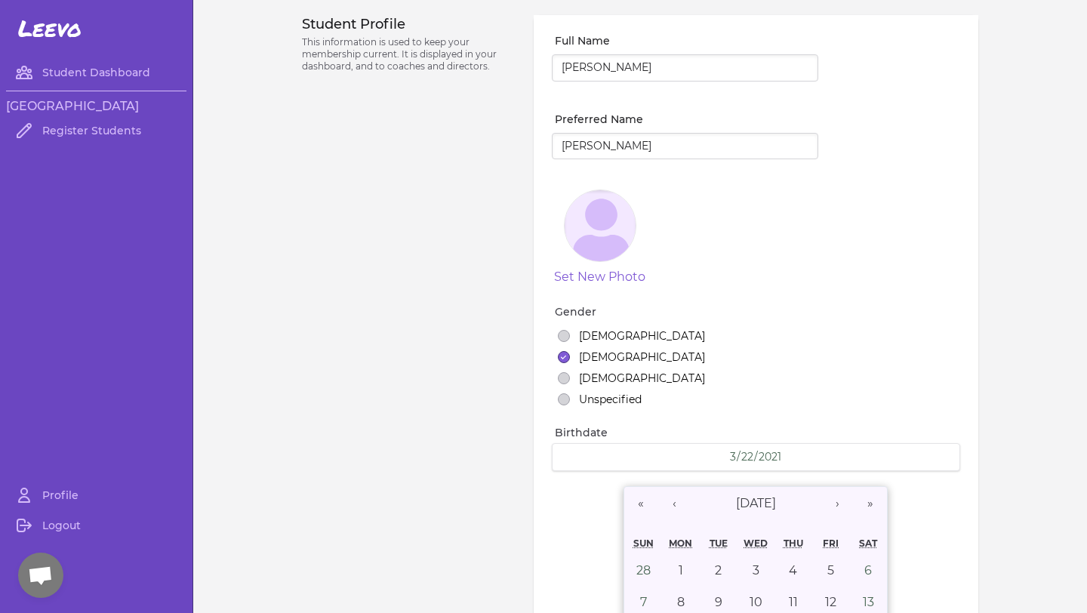
select select "1"
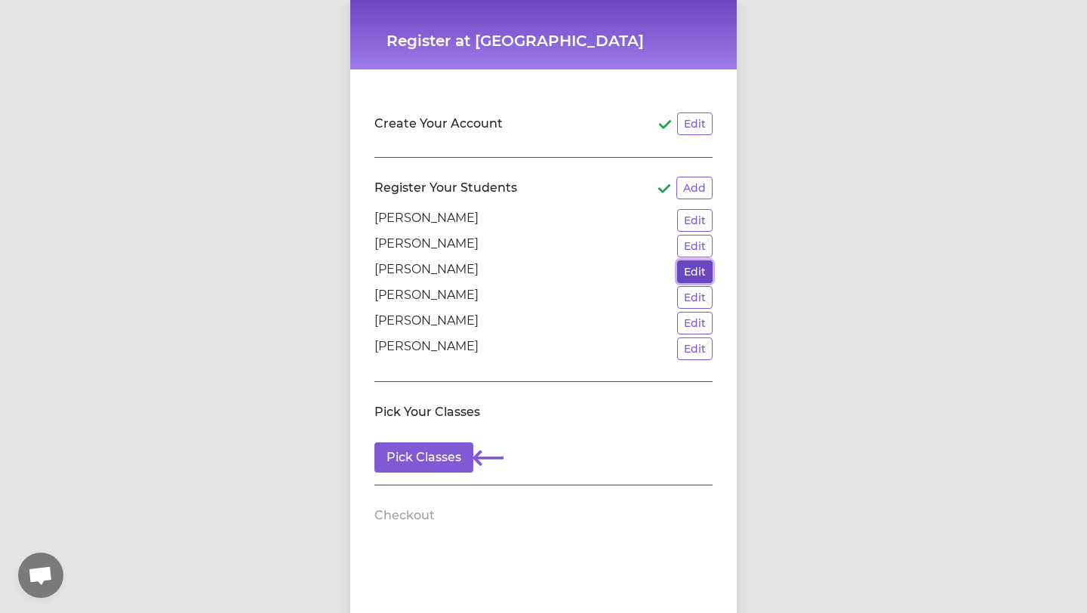
click at [697, 272] on button "Edit" at bounding box center [694, 271] width 35 height 23
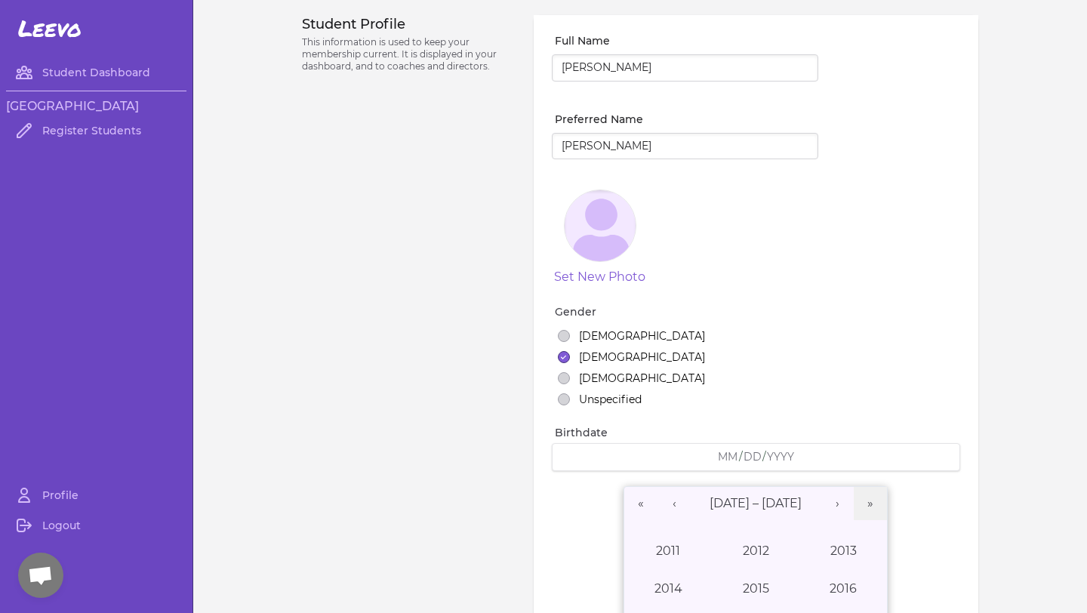
select select "8"
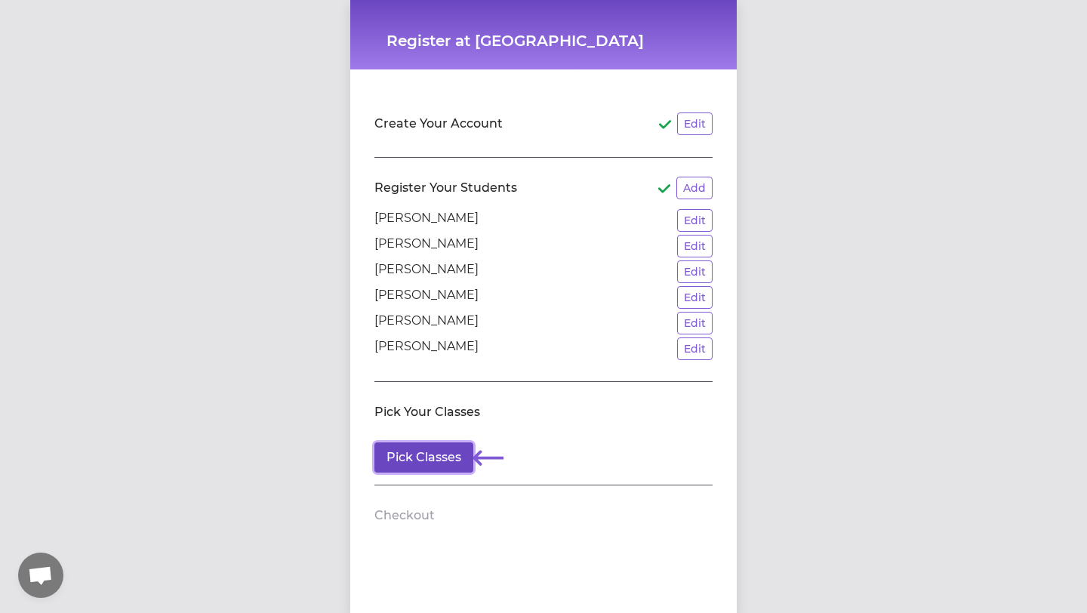
click at [414, 459] on button "Pick Classes" at bounding box center [423, 457] width 99 height 30
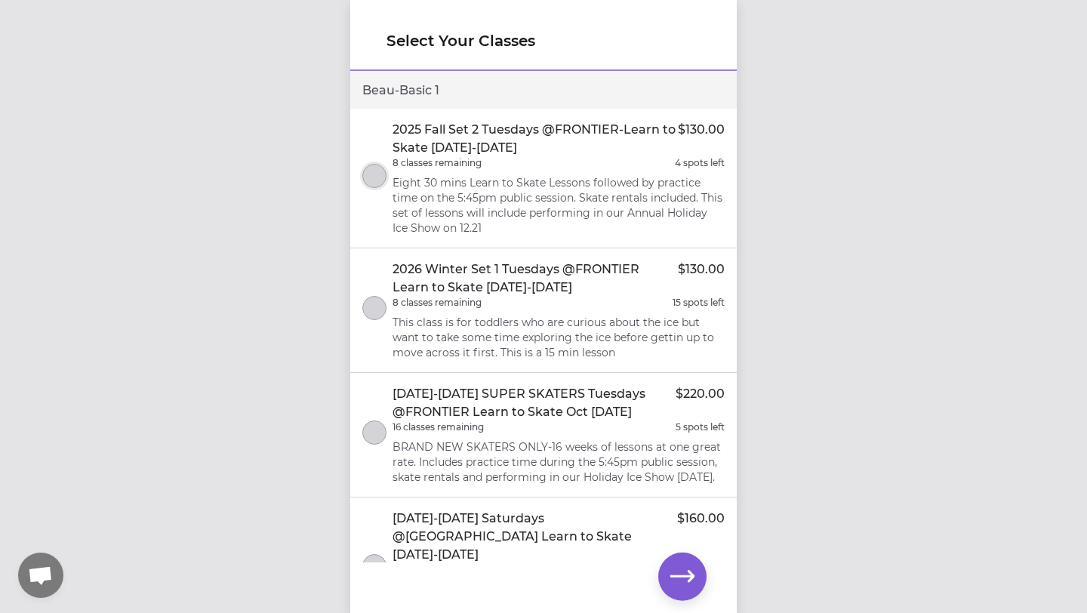
click at [374, 174] on button "select class" at bounding box center [374, 176] width 24 height 24
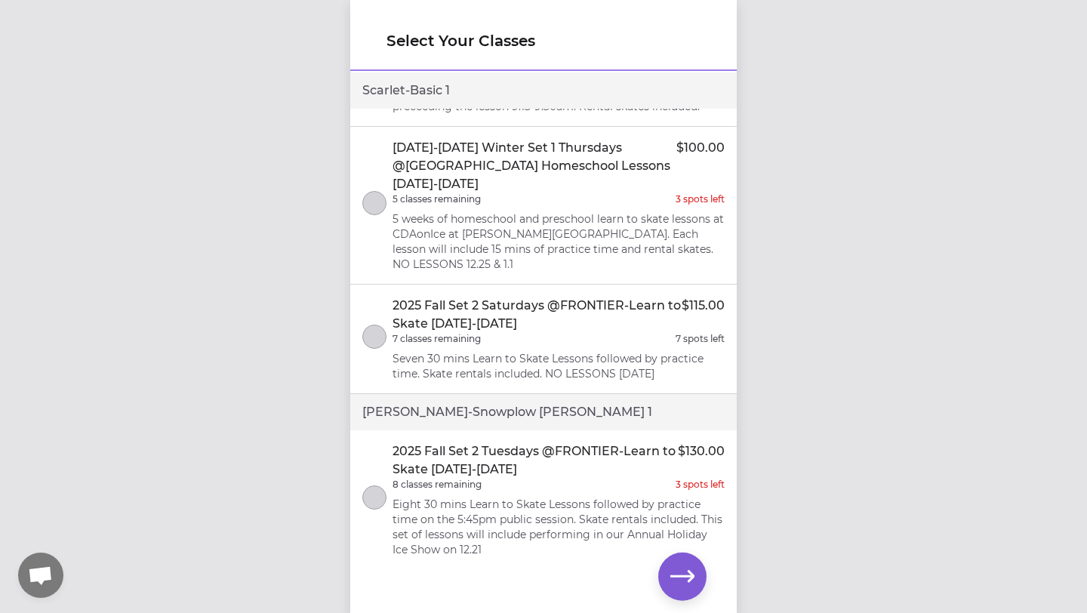
scroll to position [4272, 0]
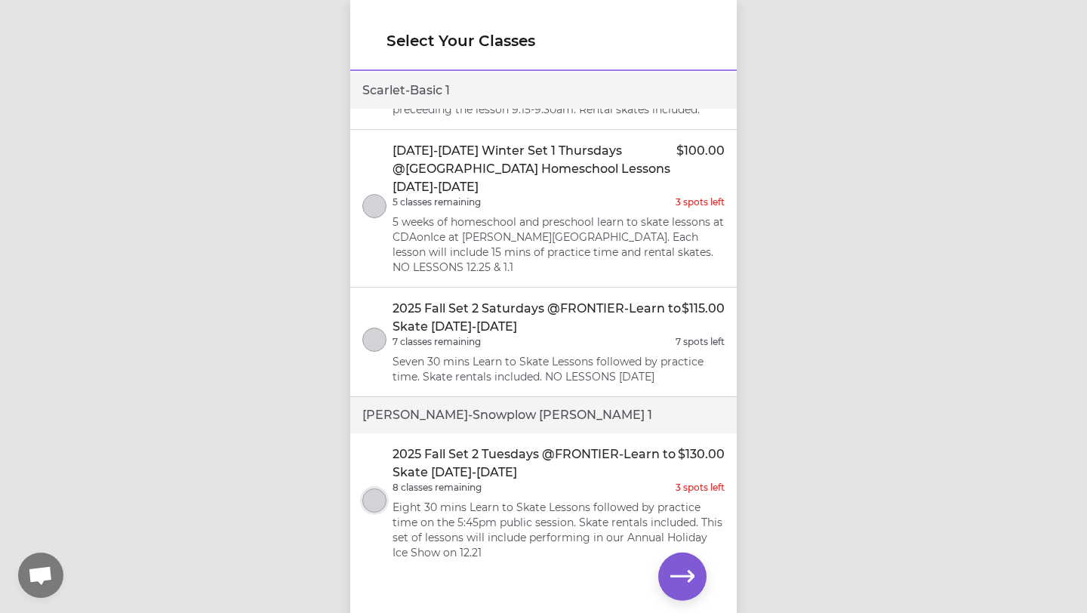
click at [375, 488] on button "select class" at bounding box center [374, 500] width 24 height 24
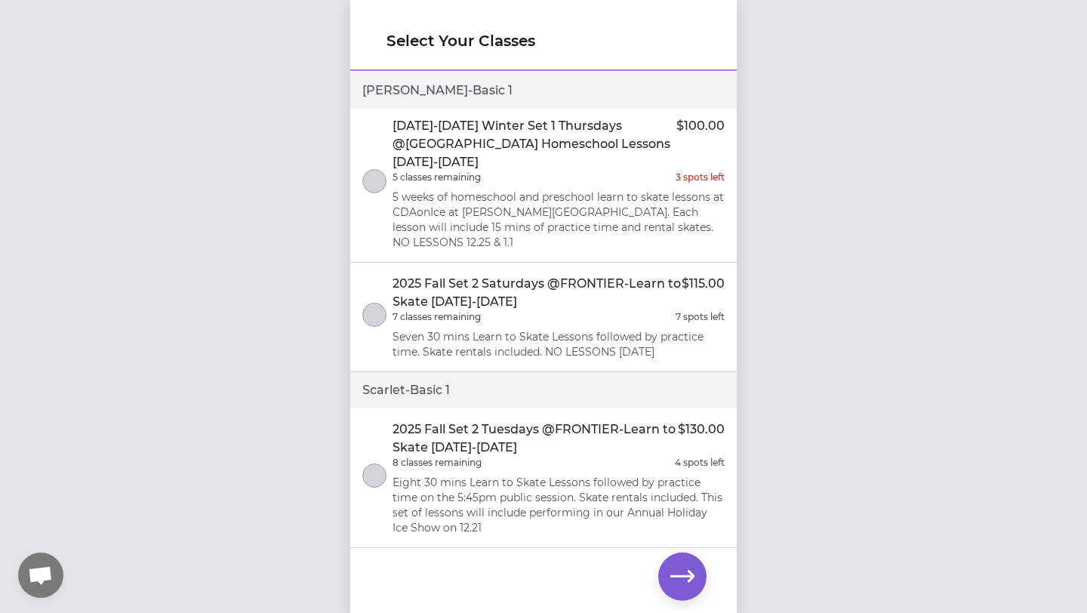
scroll to position [3345, 0]
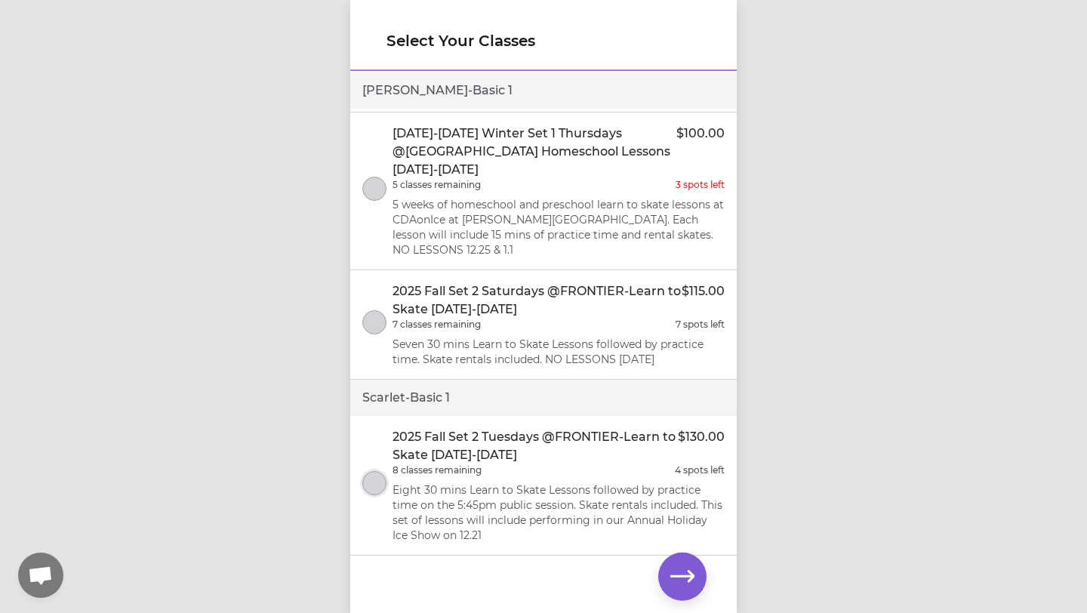
click at [371, 471] on button "select class" at bounding box center [374, 483] width 24 height 24
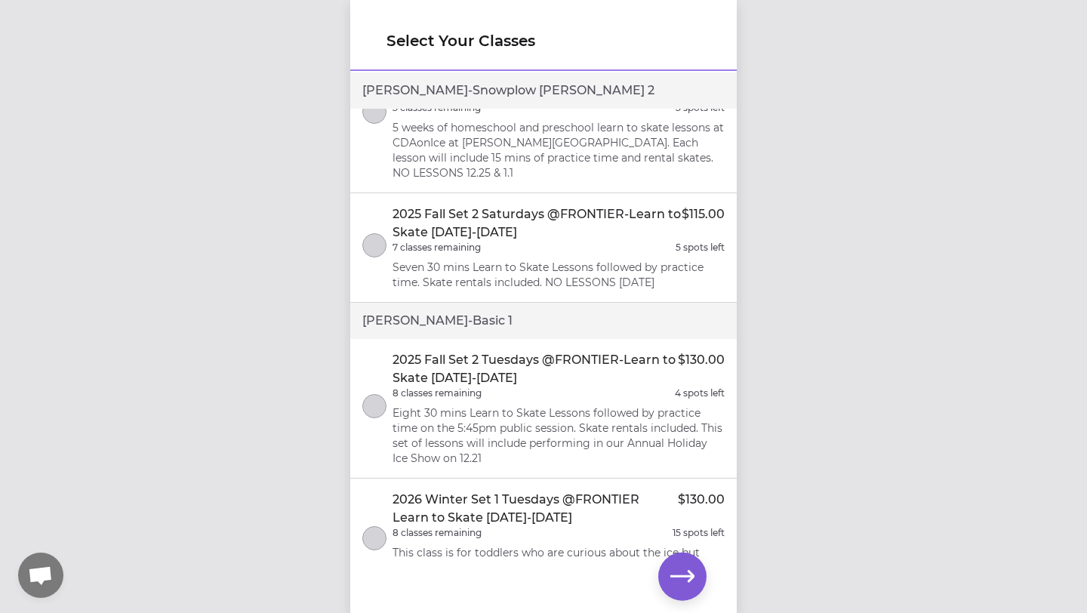
scroll to position [2472, 0]
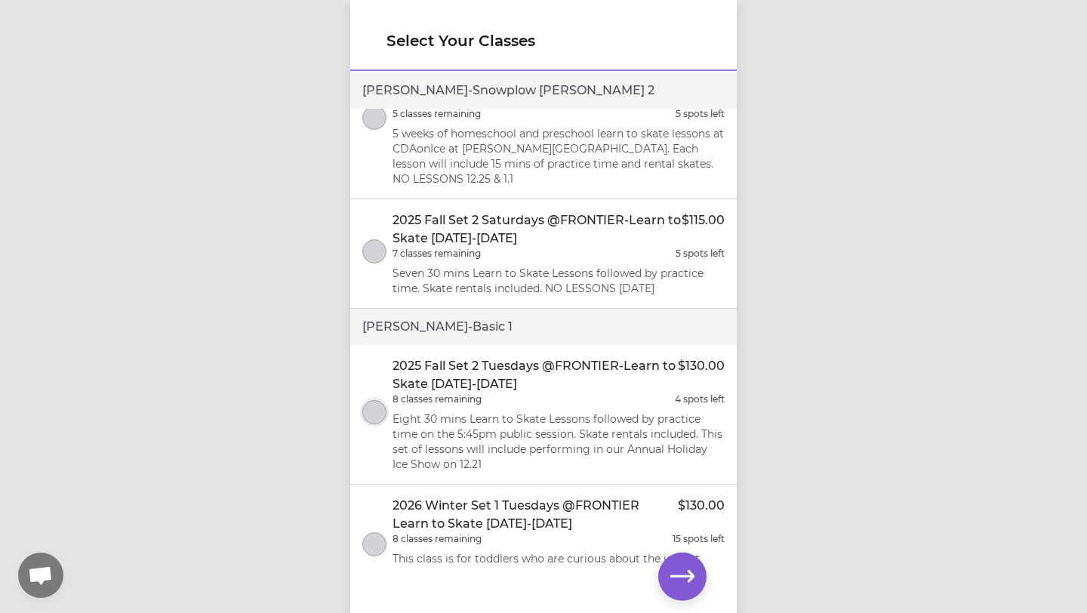
click at [375, 400] on button "select class" at bounding box center [374, 412] width 24 height 24
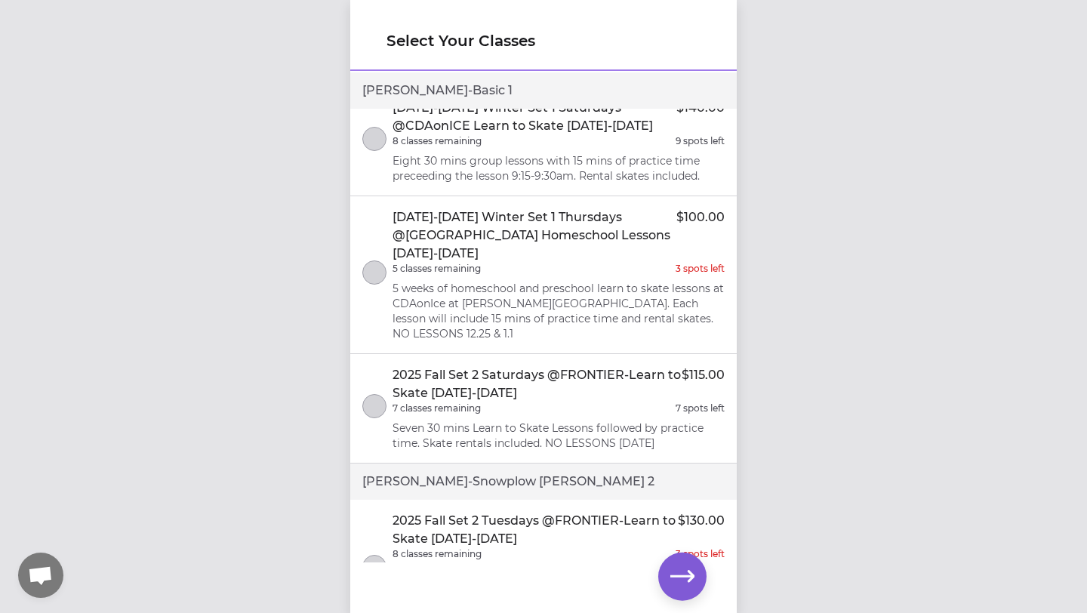
scroll to position [1511, 0]
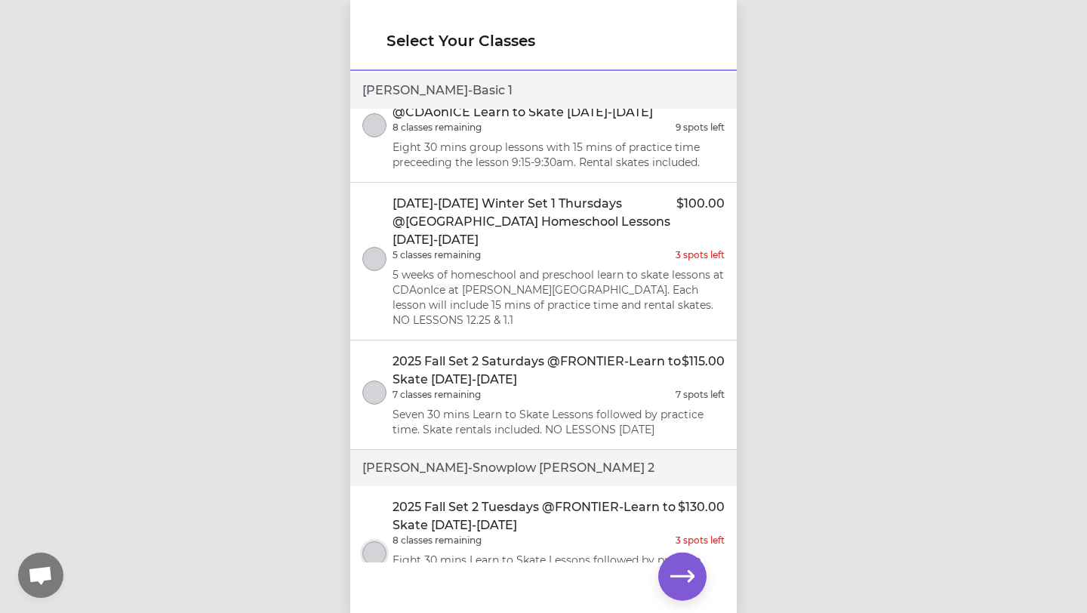
click at [379, 541] on button "select class" at bounding box center [374, 553] width 24 height 24
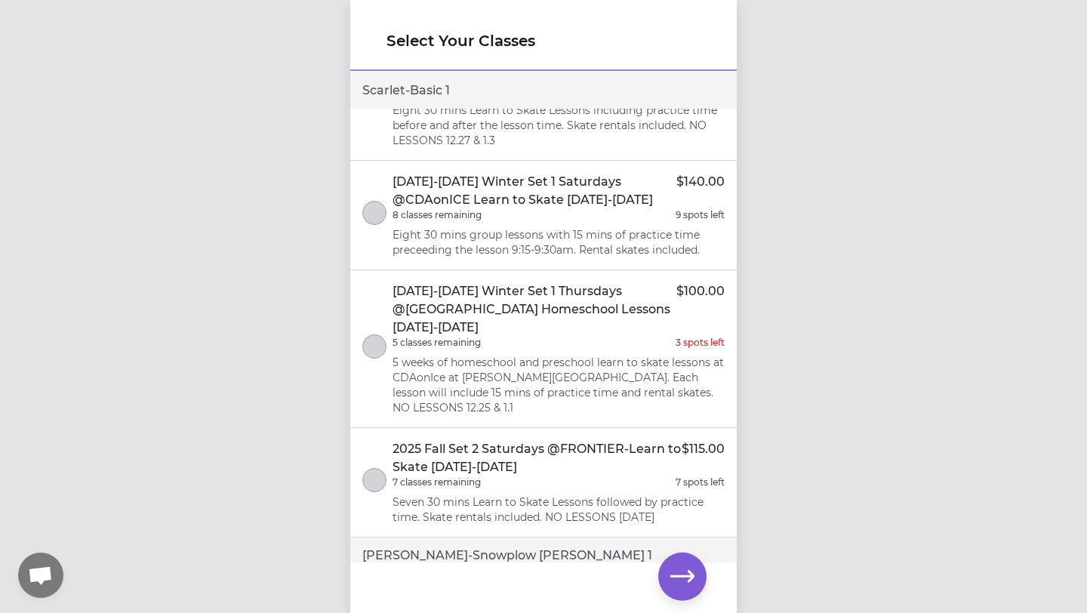
scroll to position [4133, 0]
click at [686, 577] on icon "button" at bounding box center [682, 577] width 24 height 24
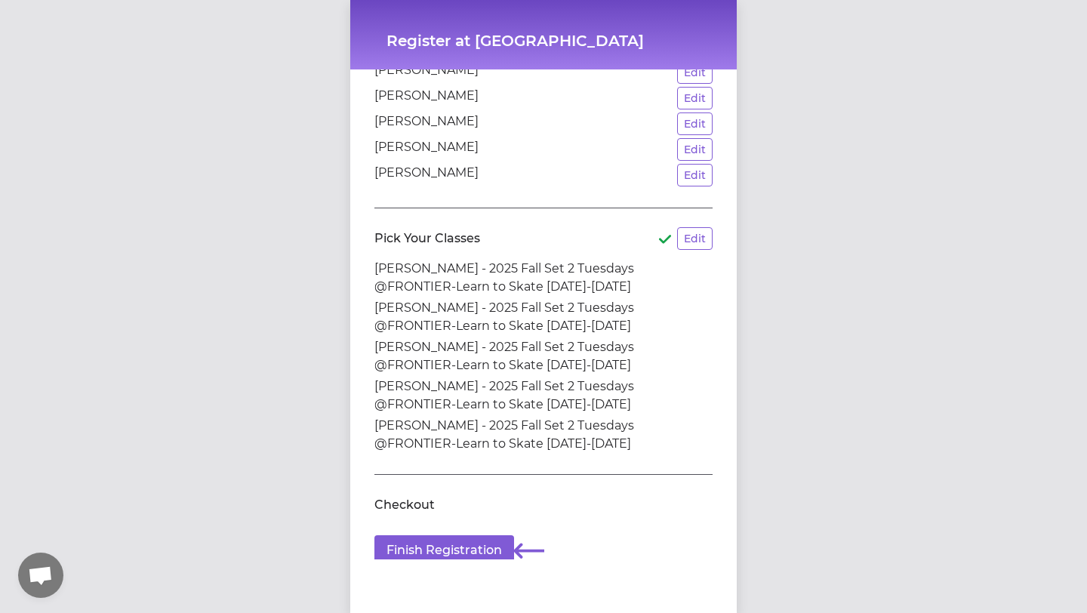
scroll to position [204, 0]
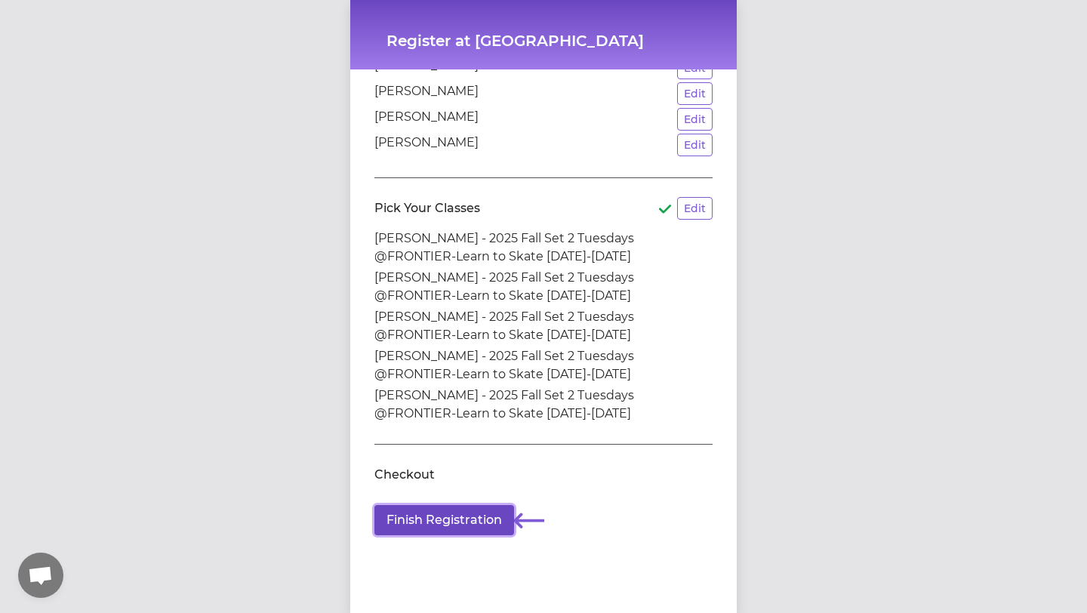
click at [458, 522] on button "Finish Registration" at bounding box center [444, 520] width 140 height 30
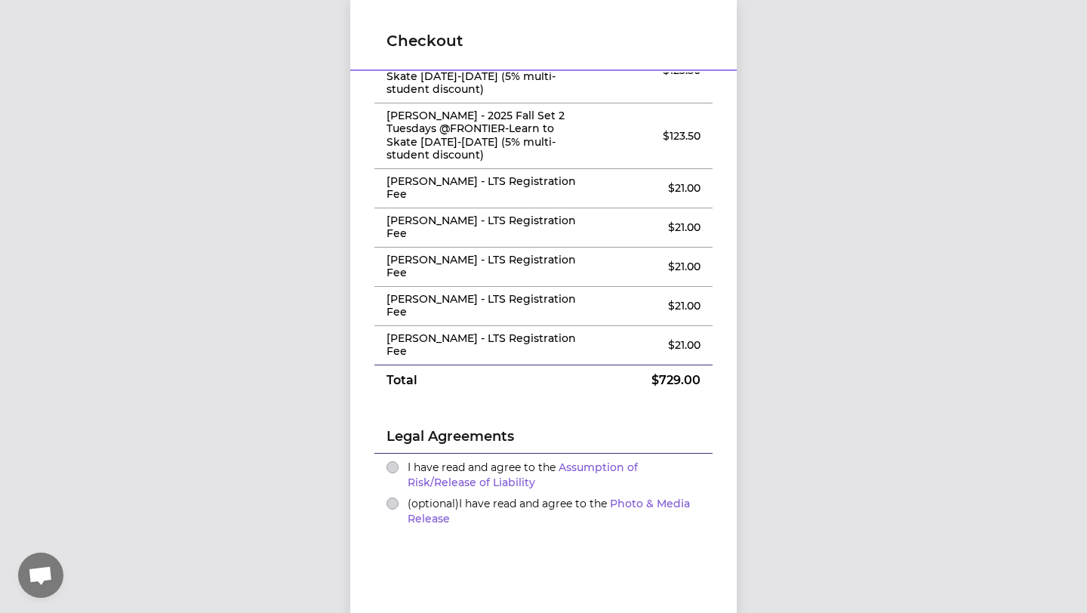
scroll to position [281, 0]
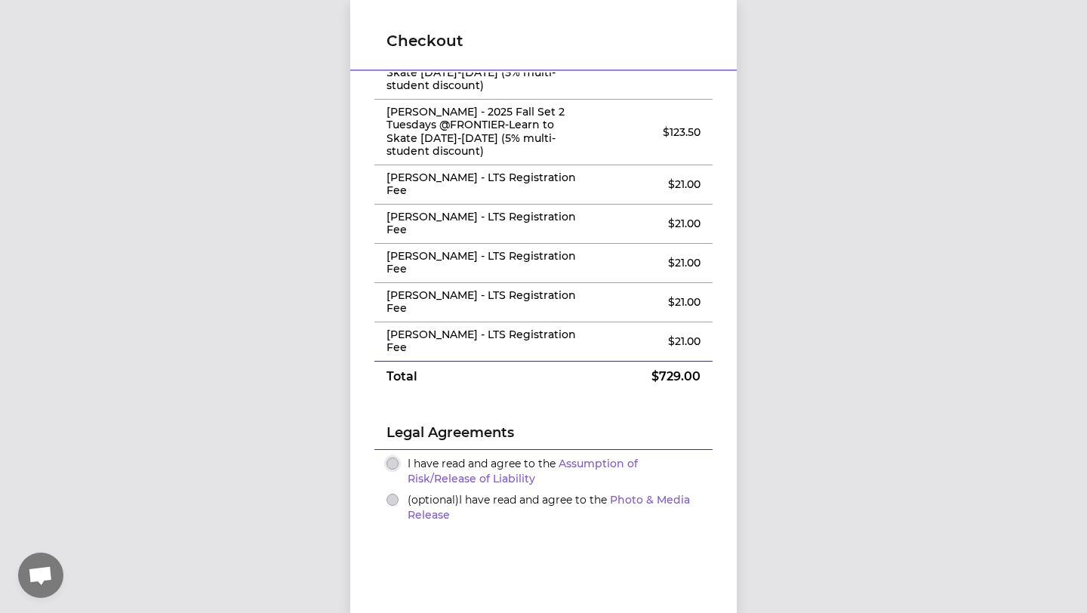
click at [393, 457] on button "I have read and agree to the Assumption of Risk/Release of Liability" at bounding box center [392, 463] width 12 height 12
click at [395, 494] on button "(optional) I have read and agree to the Photo & Media Release" at bounding box center [392, 500] width 12 height 12
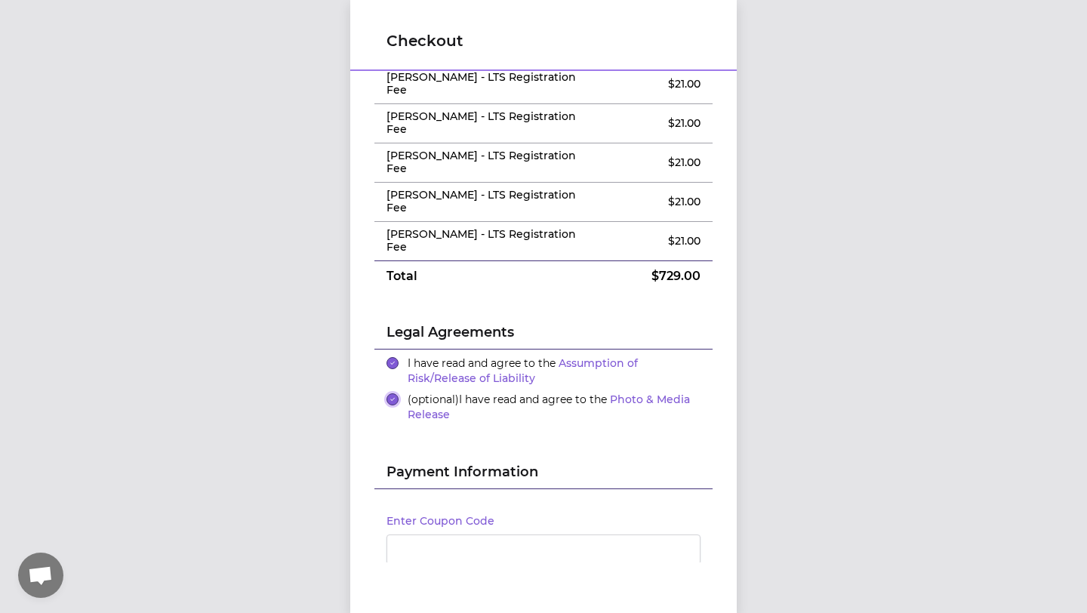
scroll to position [426, 0]
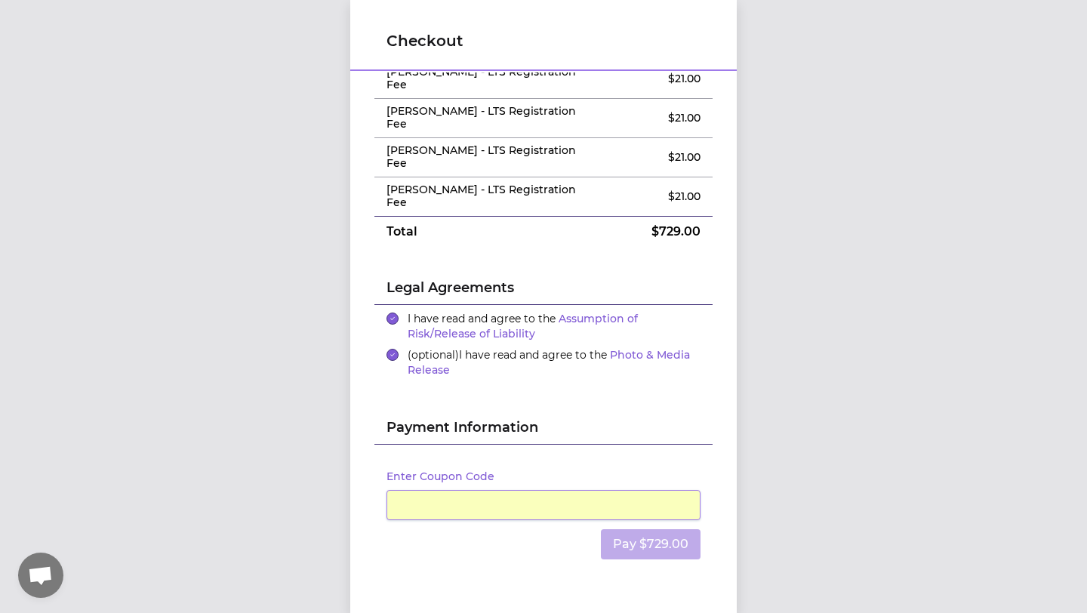
click at [457, 445] on div "Enter Coupon Code Pay $729.00" at bounding box center [543, 516] width 338 height 142
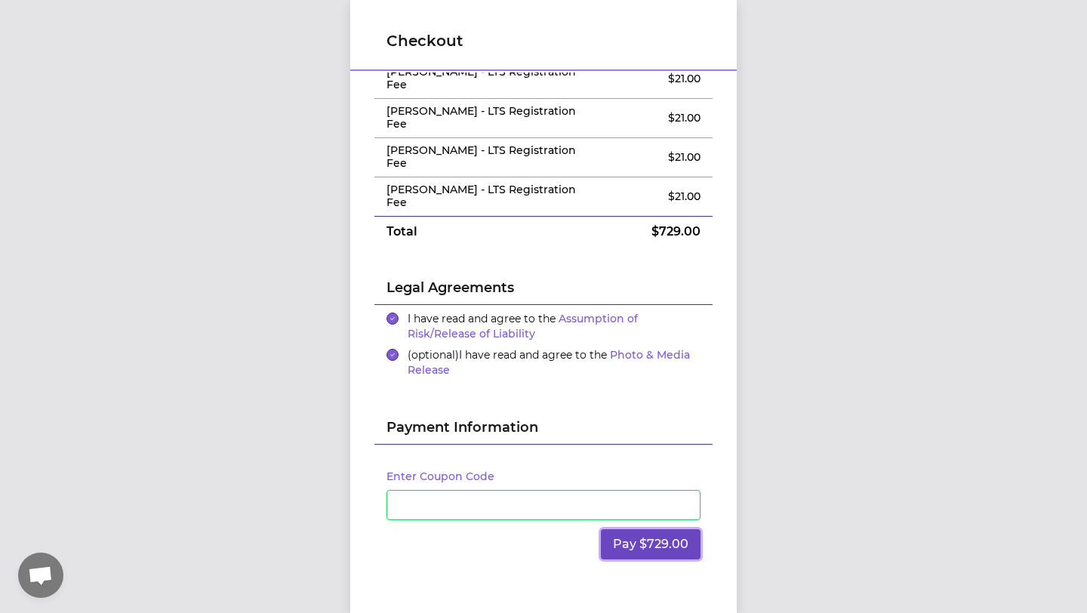
click at [614, 529] on button "Pay $729.00" at bounding box center [651, 544] width 100 height 30
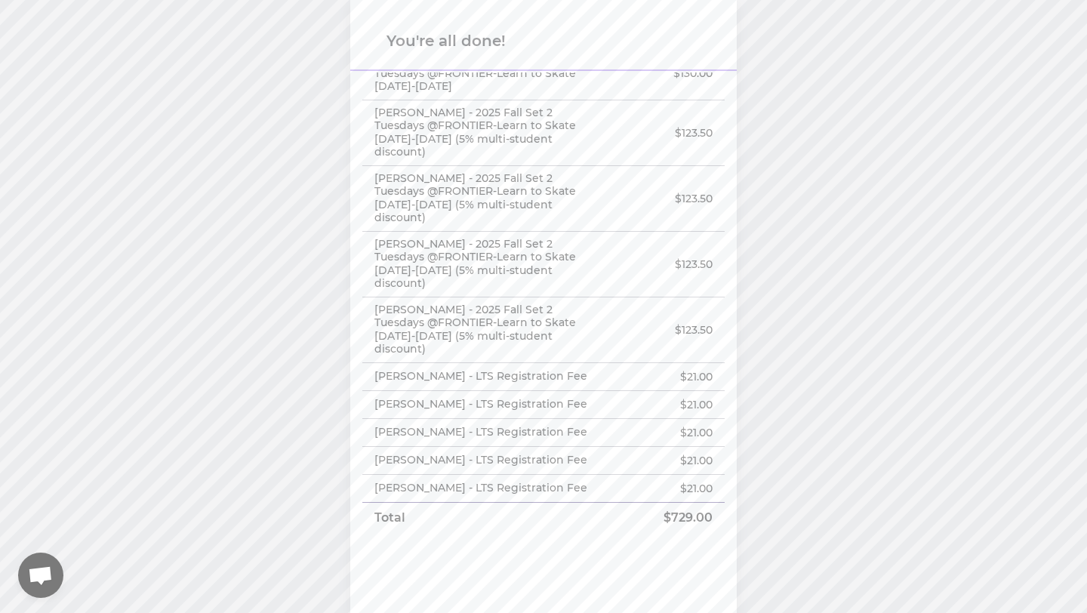
scroll to position [157, 0]
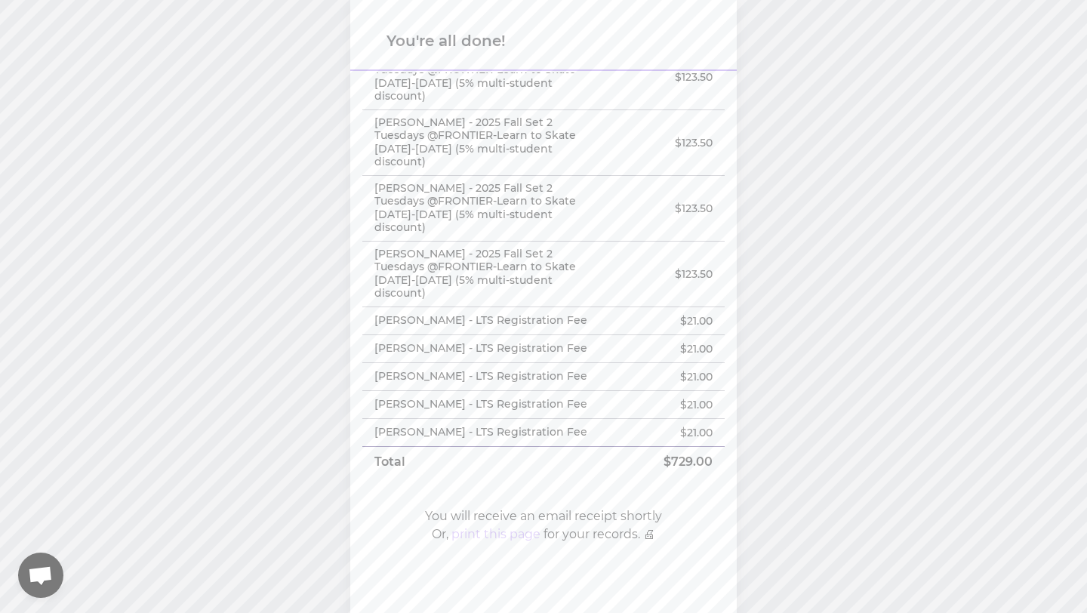
click at [491, 525] on button "print this page" at bounding box center [495, 534] width 89 height 18
click at [537, 574] on button "Go to your student dashboard" at bounding box center [544, 589] width 210 height 30
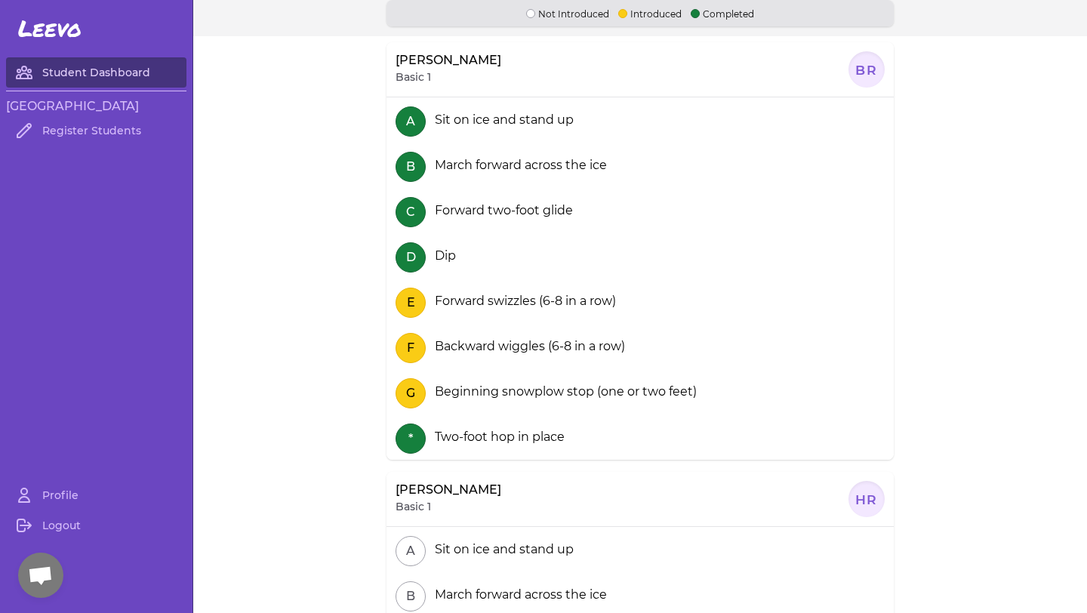
click at [75, 73] on link "Student Dashboard" at bounding box center [96, 72] width 180 height 30
click at [85, 70] on link "Student Dashboard" at bounding box center [96, 72] width 180 height 30
click at [53, 494] on link "Profile" at bounding box center [96, 495] width 180 height 30
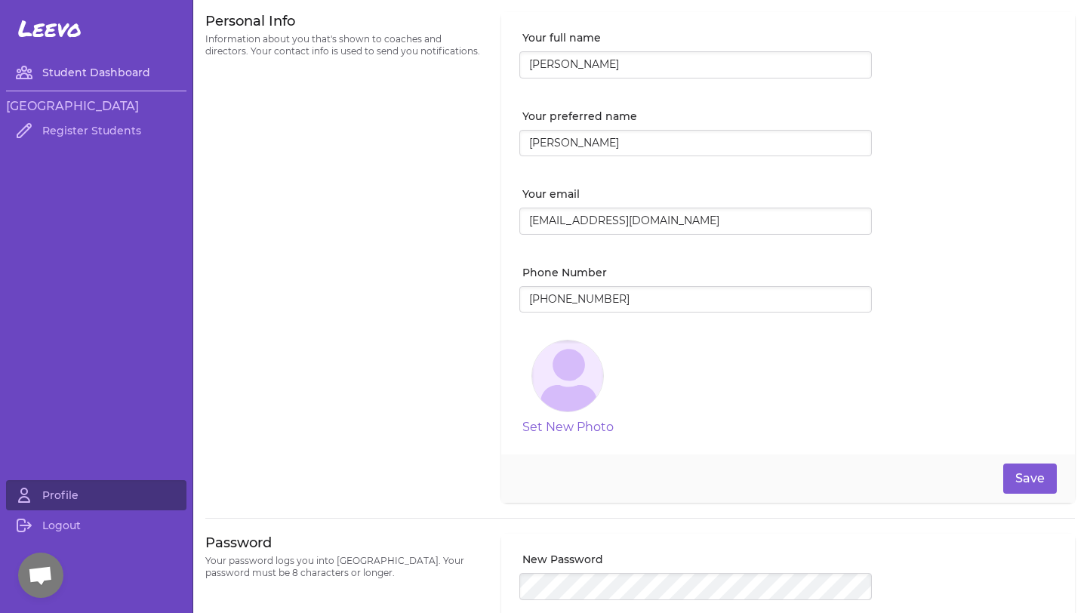
click at [93, 72] on link "Student Dashboard" at bounding box center [96, 72] width 180 height 30
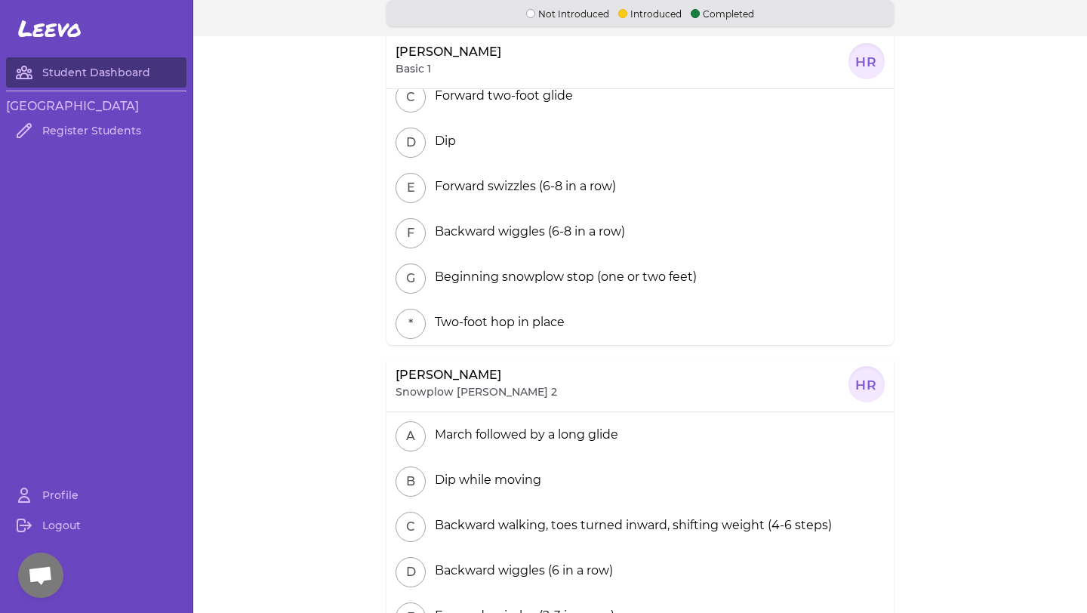
scroll to position [538, 0]
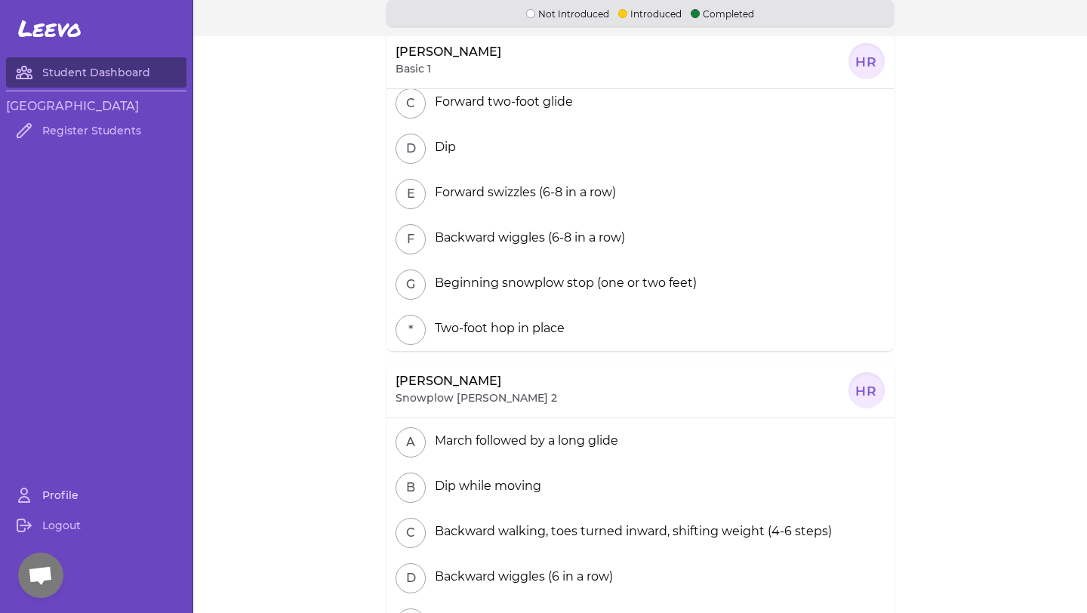
click at [59, 498] on link "Profile" at bounding box center [96, 495] width 180 height 30
